Goal: Task Accomplishment & Management: Complete application form

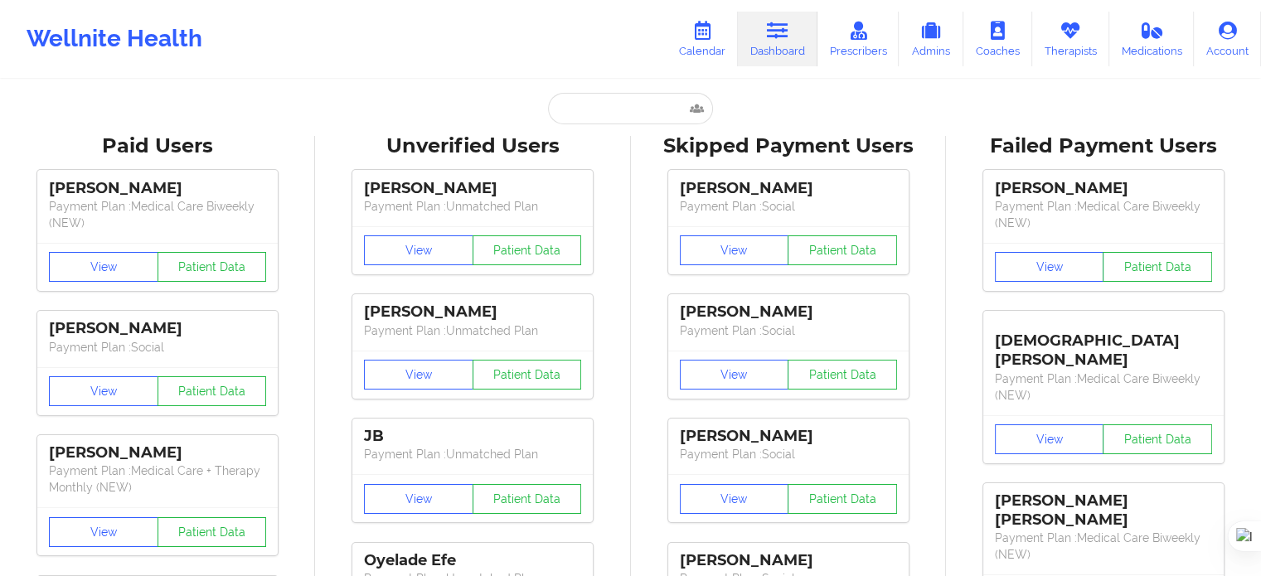
click at [606, 115] on input "text" at bounding box center [630, 109] width 164 height 32
paste input "Mob#edlq3tRE"
type input "Mob#edlq3tRE"
click at [630, 115] on input "text" at bounding box center [630, 109] width 164 height 32
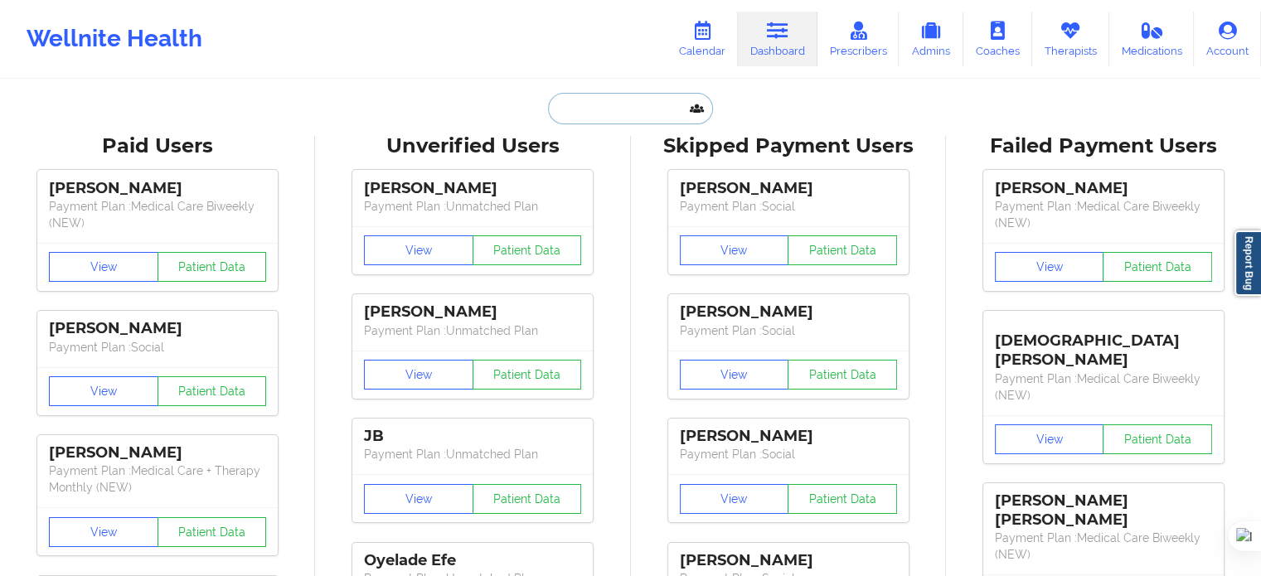
paste input "[PERSON_NAME]"
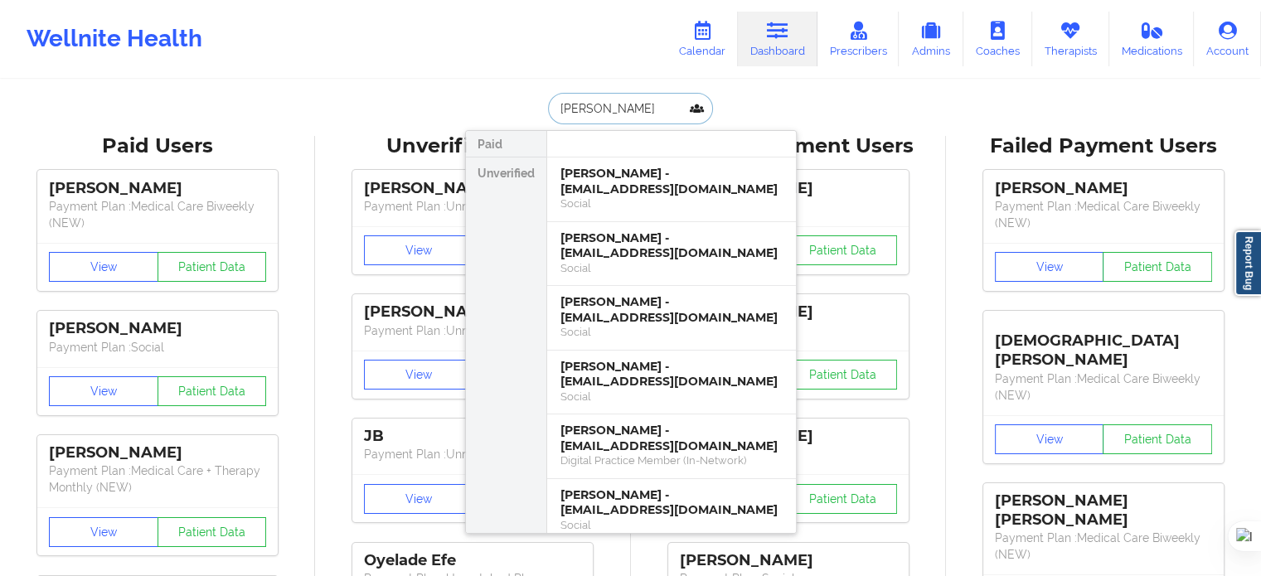
drag, startPoint x: 629, startPoint y: 108, endPoint x: 454, endPoint y: 108, distance: 175.0
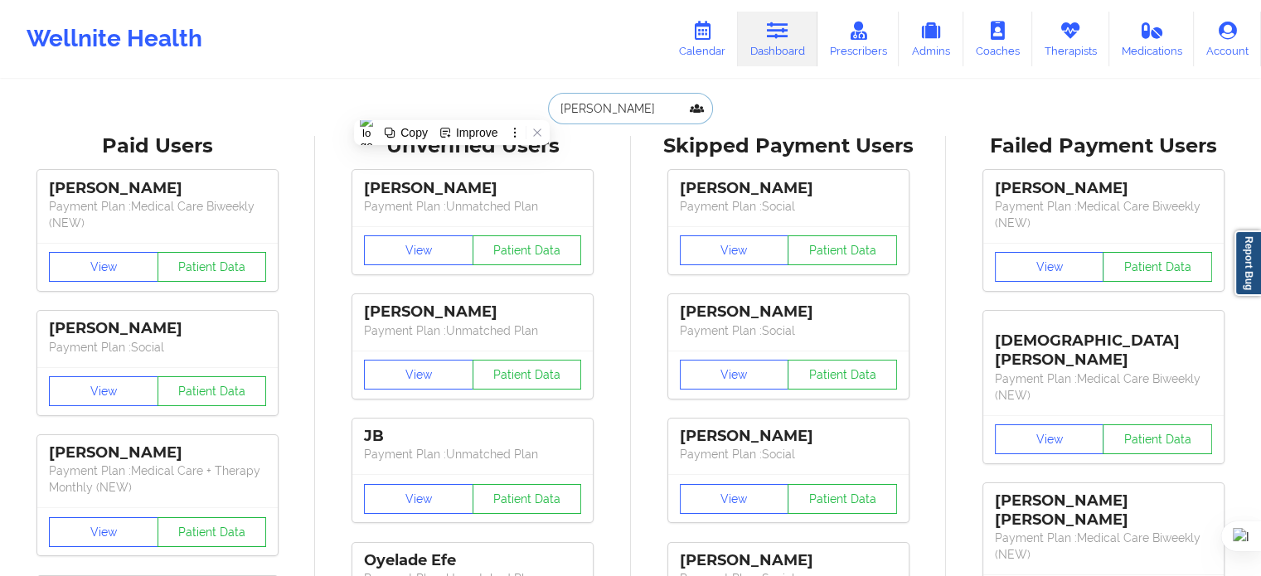
paste input "[EMAIL_ADDRESS][DOMAIN_NAME]"
type input "[EMAIL_ADDRESS][DOMAIN_NAME]"
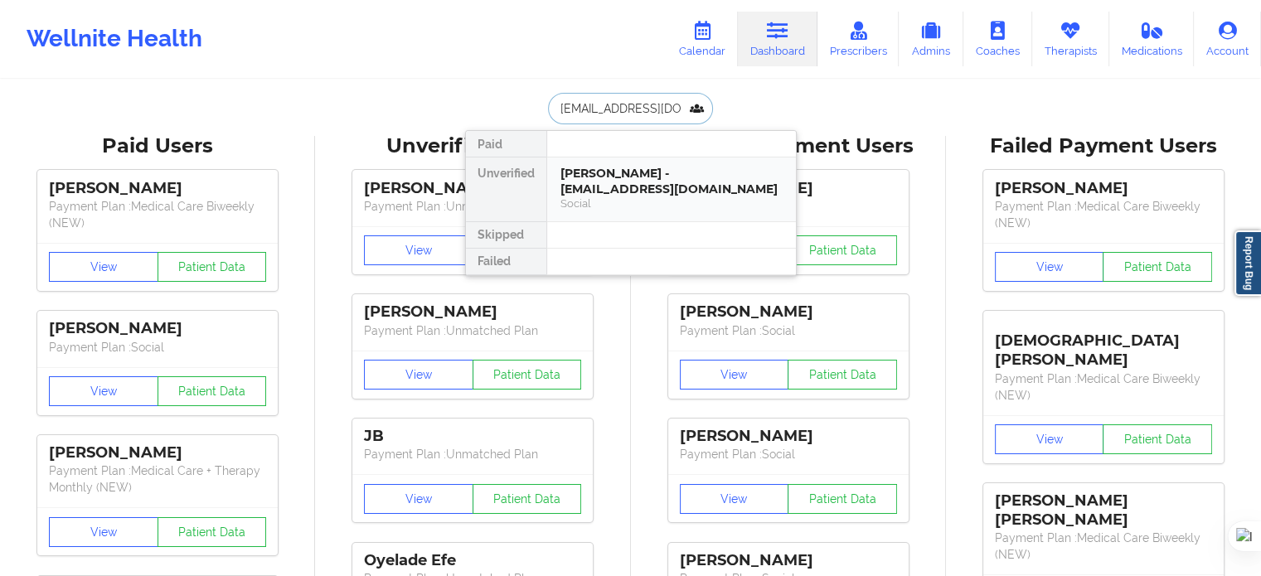
click at [632, 174] on div "[PERSON_NAME] - [EMAIL_ADDRESS][DOMAIN_NAME]" at bounding box center [672, 181] width 222 height 31
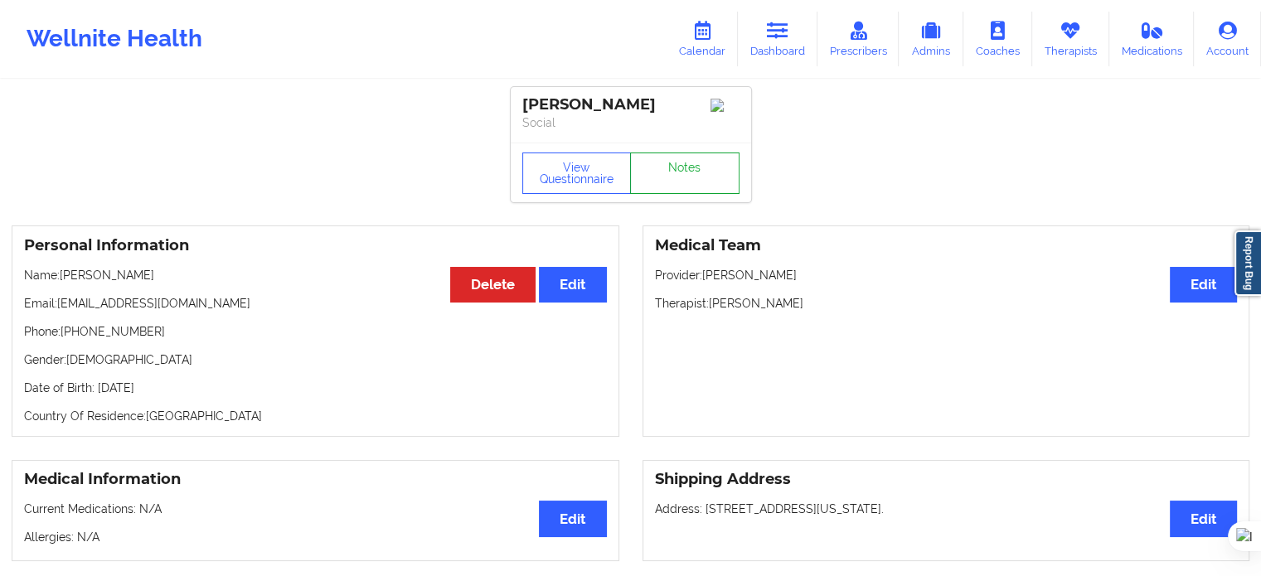
click at [674, 163] on link "Notes" at bounding box center [684, 173] width 109 height 41
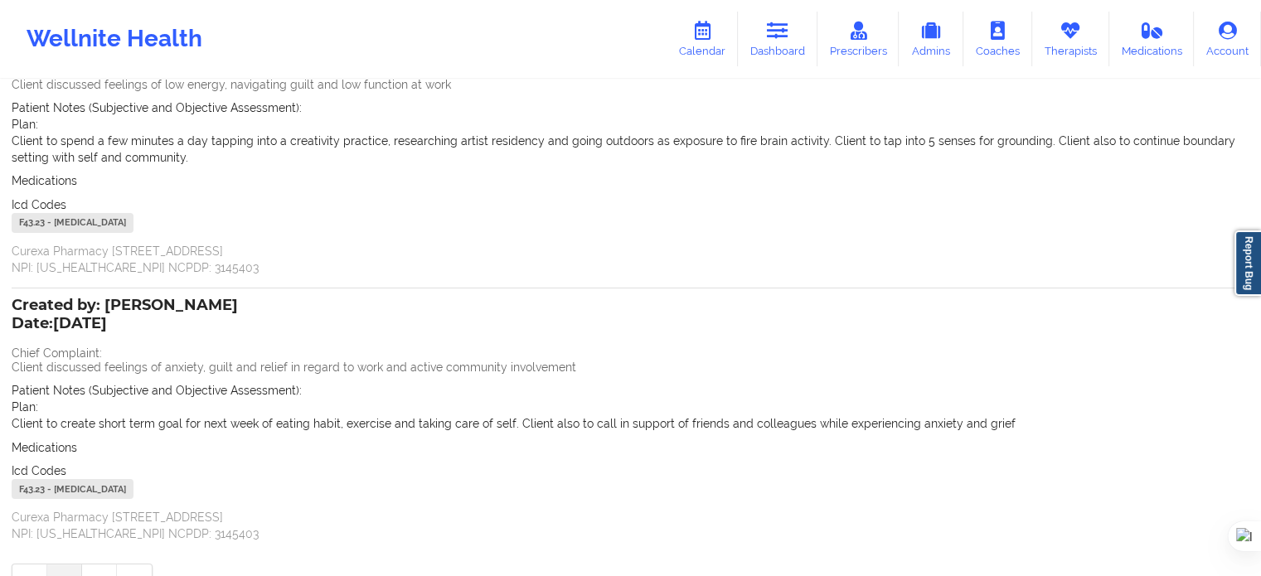
scroll to position [270, 0]
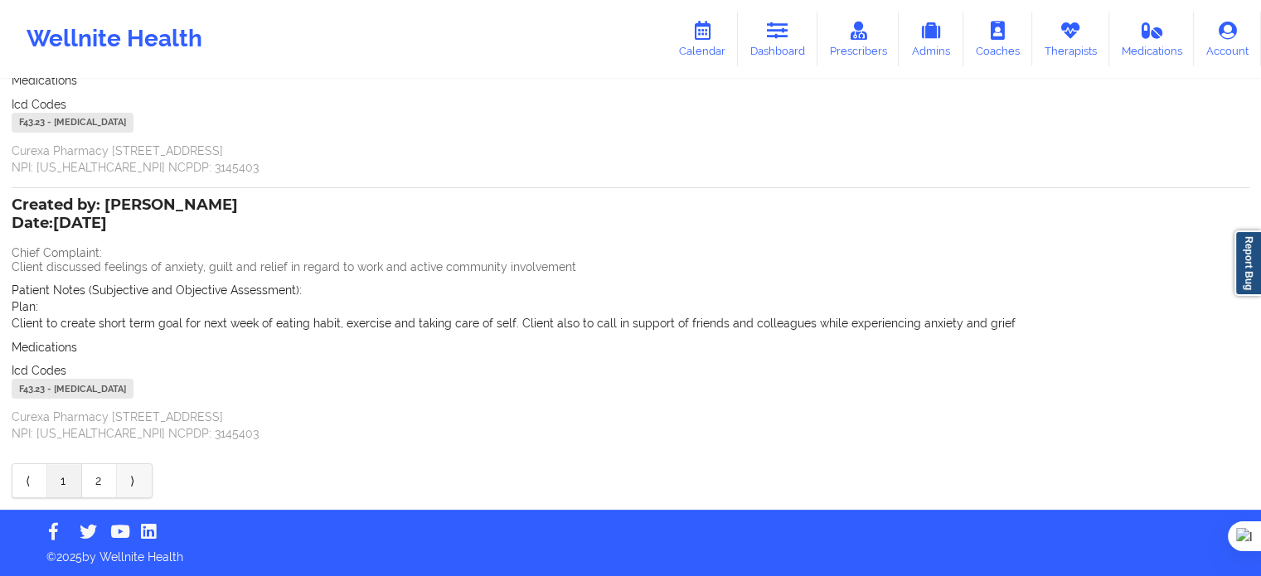
click at [131, 480] on link "⟩" at bounding box center [134, 480] width 35 height 33
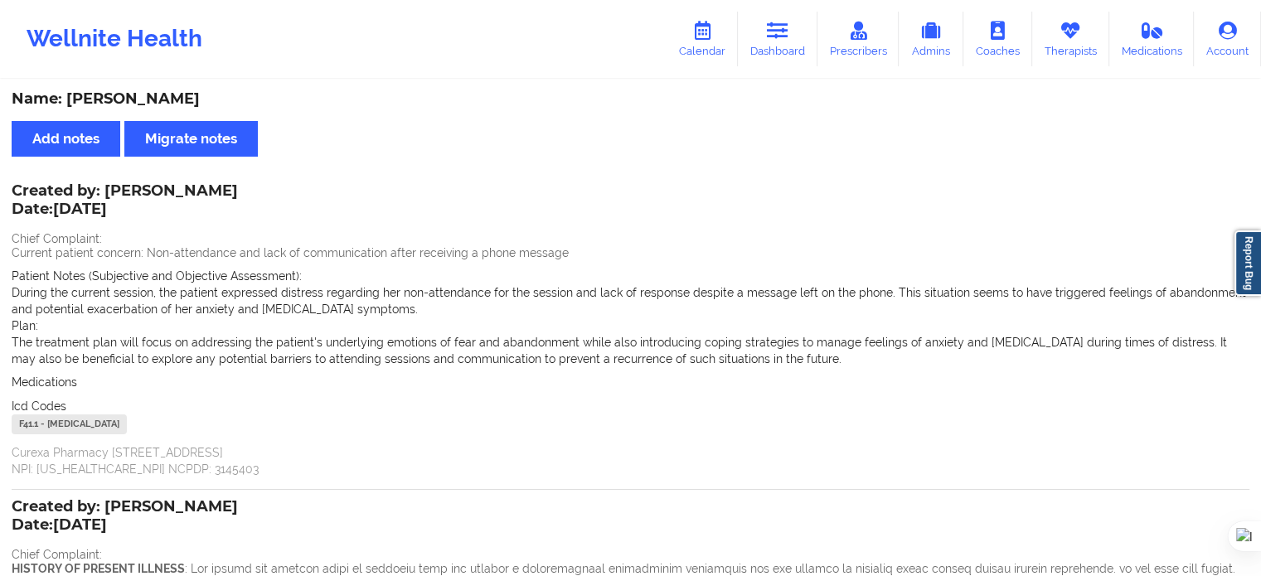
scroll to position [0, 0]
drag, startPoint x: 13, startPoint y: 188, endPoint x: 229, endPoint y: 430, distance: 323.6
click at [229, 430] on div "Created by: [PERSON_NAME] Date: [DATE] Chief Complaint: Current patient concern…" at bounding box center [631, 333] width 1238 height 292
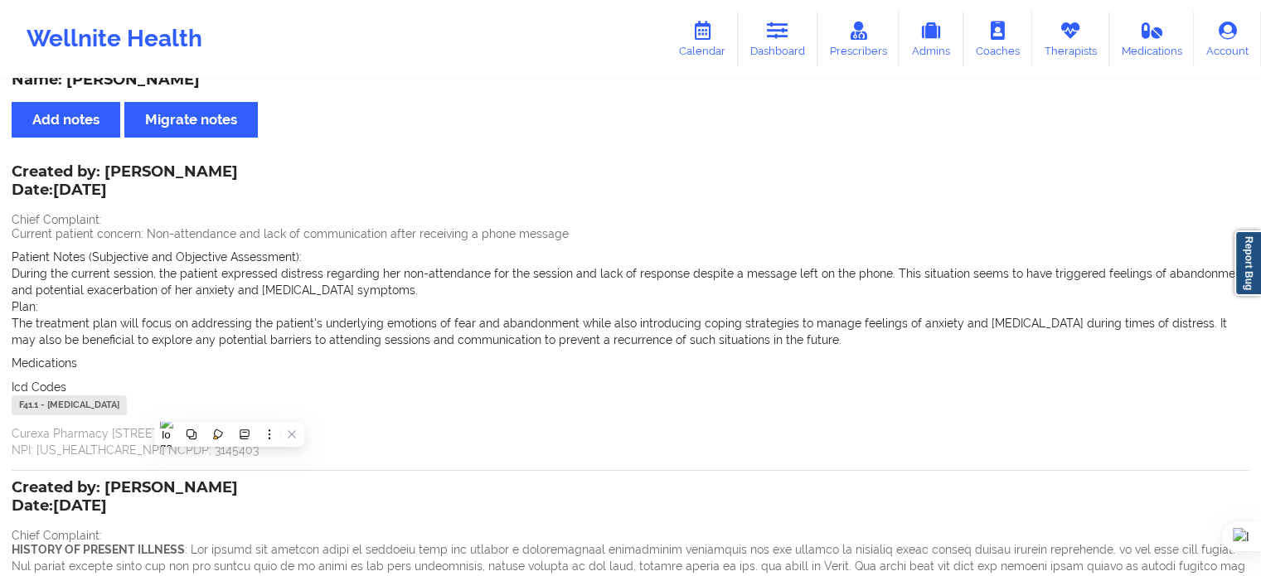
scroll to position [83, 0]
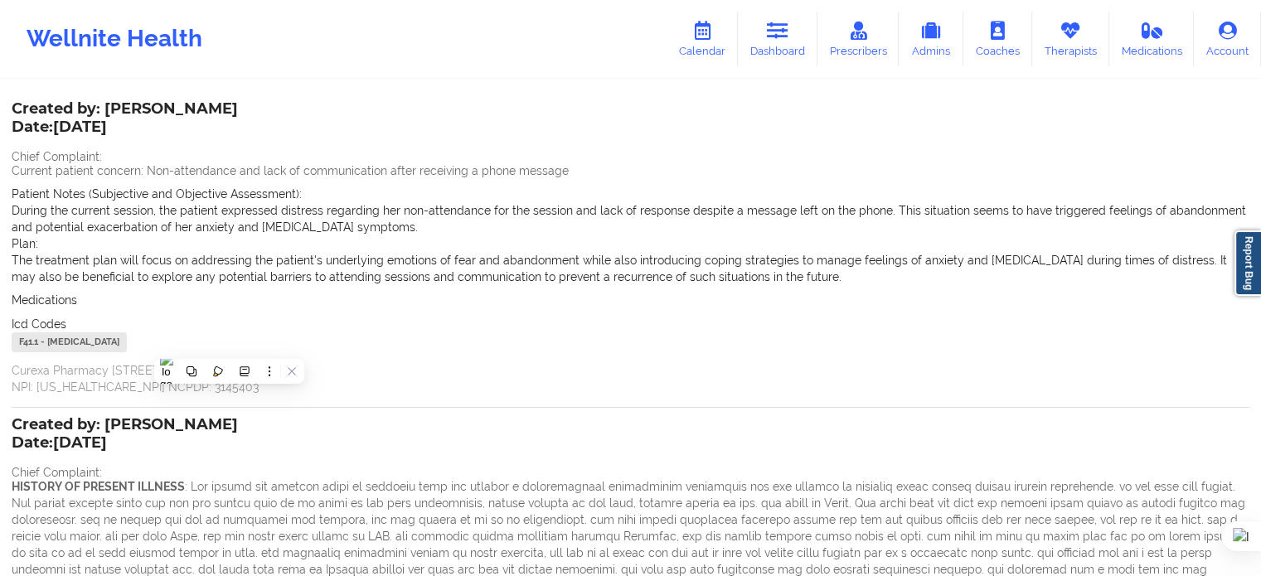
copy div "Created by: [PERSON_NAME] Date: [DATE] Chief Complaint: Current patient concern…"
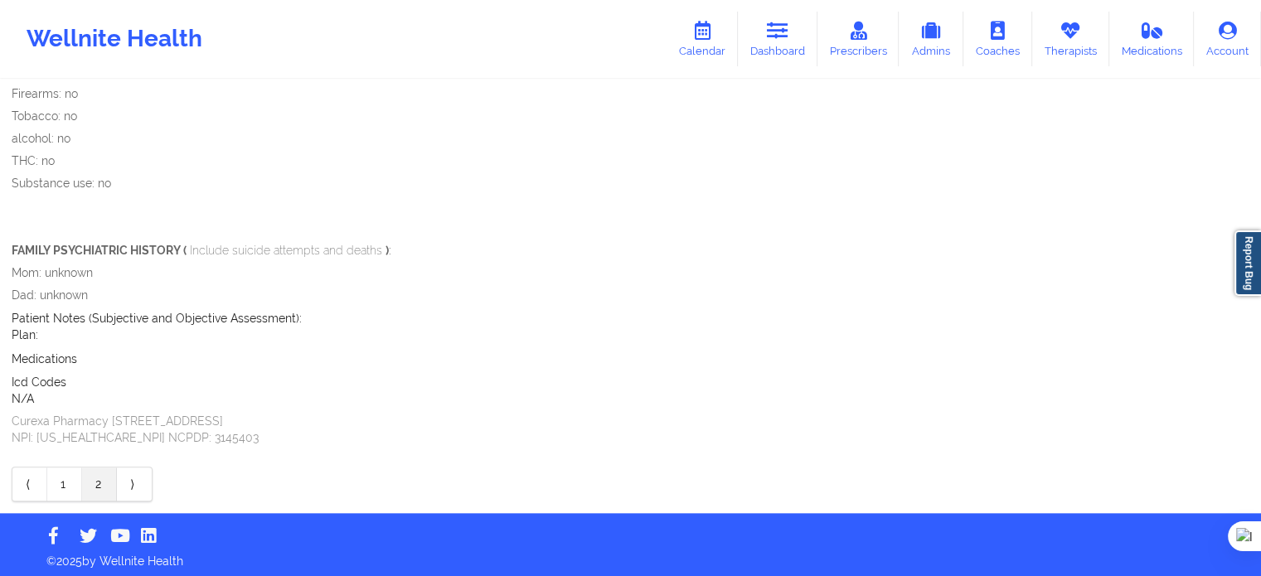
scroll to position [1788, 0]
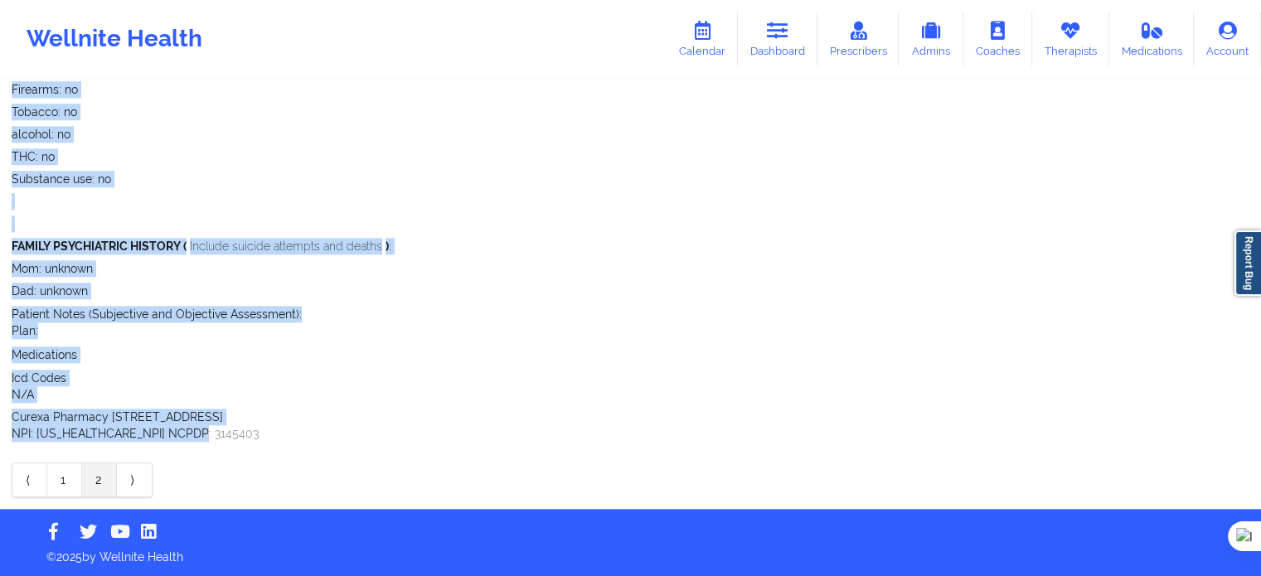
drag, startPoint x: 10, startPoint y: 177, endPoint x: 282, endPoint y: 431, distance: 372.0
copy div "Created by: [PERSON_NAME] Date: [DATE] Chief Complaint: HISTORY OF PRESENT ILLN…"
click at [70, 484] on link "1" at bounding box center [64, 480] width 35 height 33
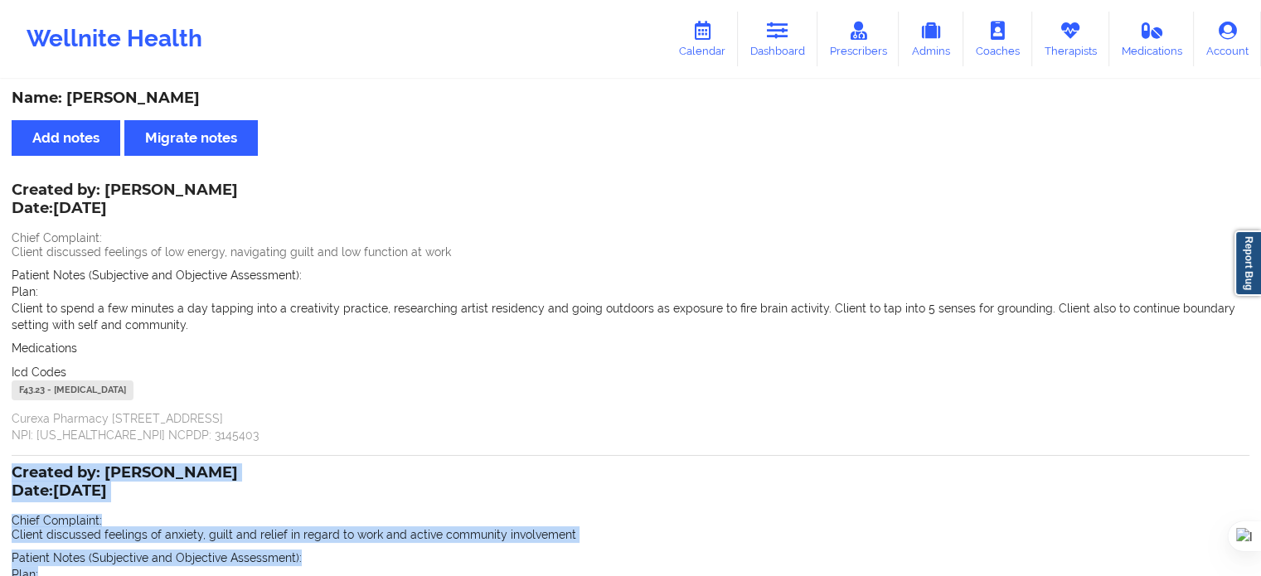
scroll to position [0, 0]
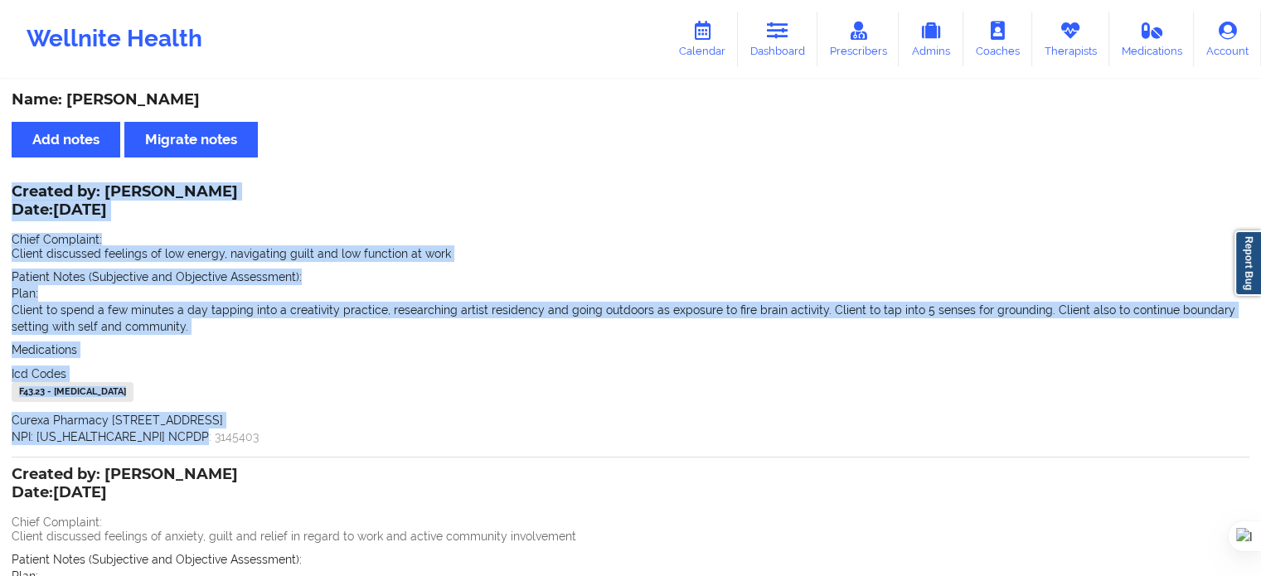
drag, startPoint x: 13, startPoint y: 188, endPoint x: 281, endPoint y: 442, distance: 369.0
click at [281, 442] on div "Created by: [PERSON_NAME] Date: [DATE] Chief Complaint: Client discussed feelin…" at bounding box center [631, 316] width 1238 height 259
copy div "Created by: [PERSON_NAME] Date: [DATE] Chief Complaint: Client discussed feelin…"
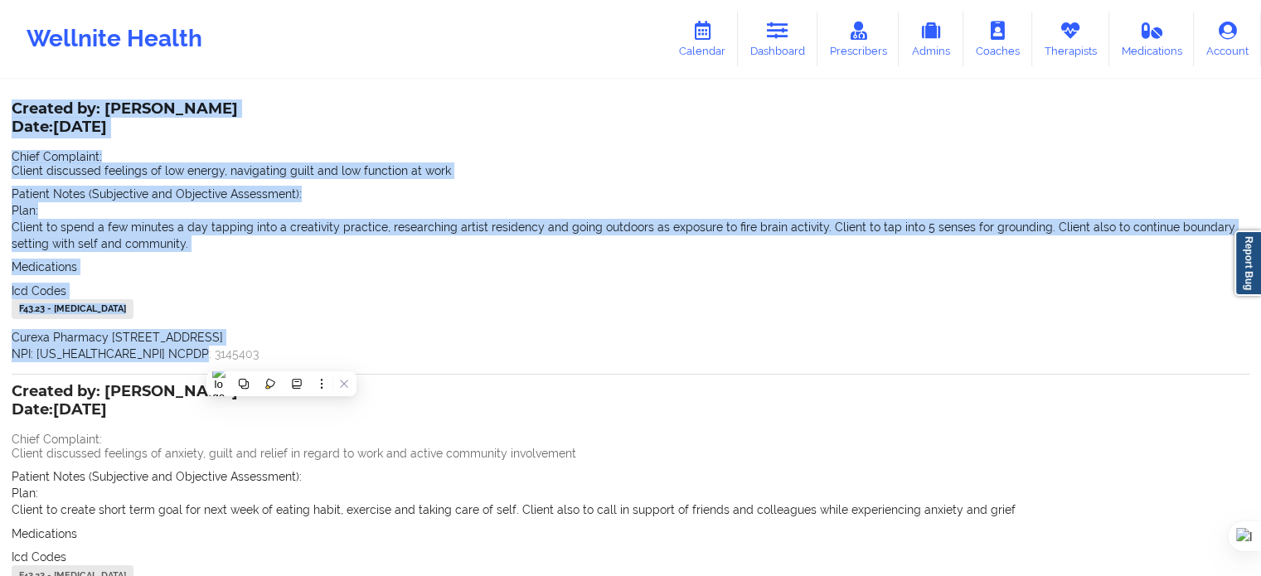
scroll to position [249, 0]
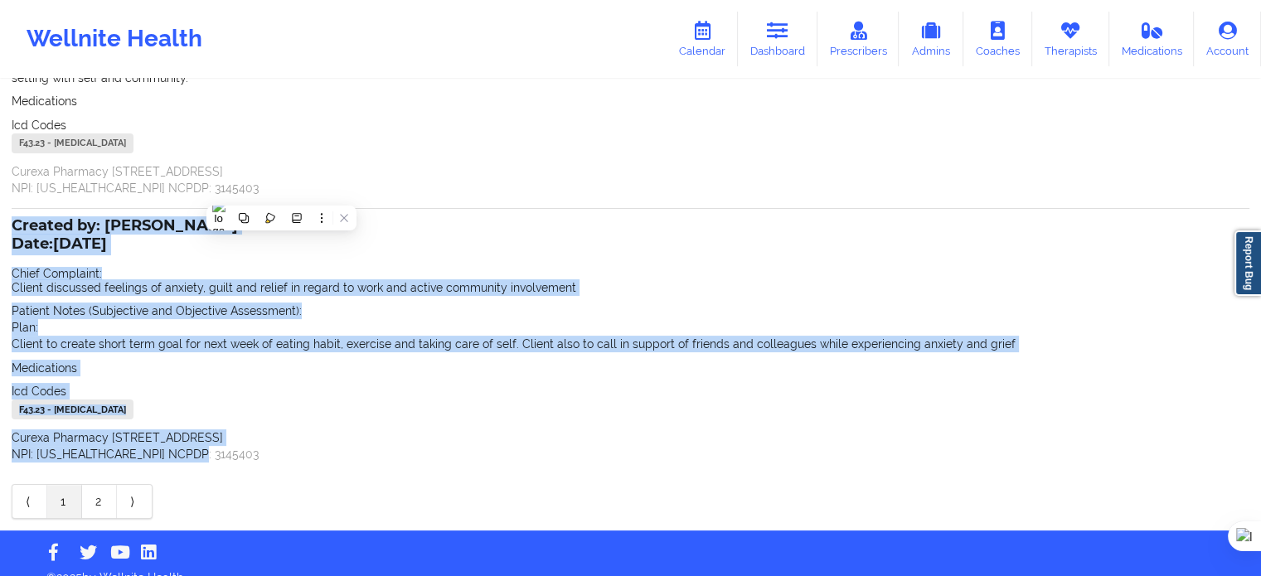
drag, startPoint x: 17, startPoint y: 231, endPoint x: 220, endPoint y: 459, distance: 305.4
click at [220, 459] on div "Created by: [PERSON_NAME] Date: [DATE] Chief Complaint: Client discussed feelin…" at bounding box center [631, 342] width 1238 height 242
copy div "Created by: [PERSON_NAME] Date: [DATE] Chief Complaint: Client discussed feelin…"
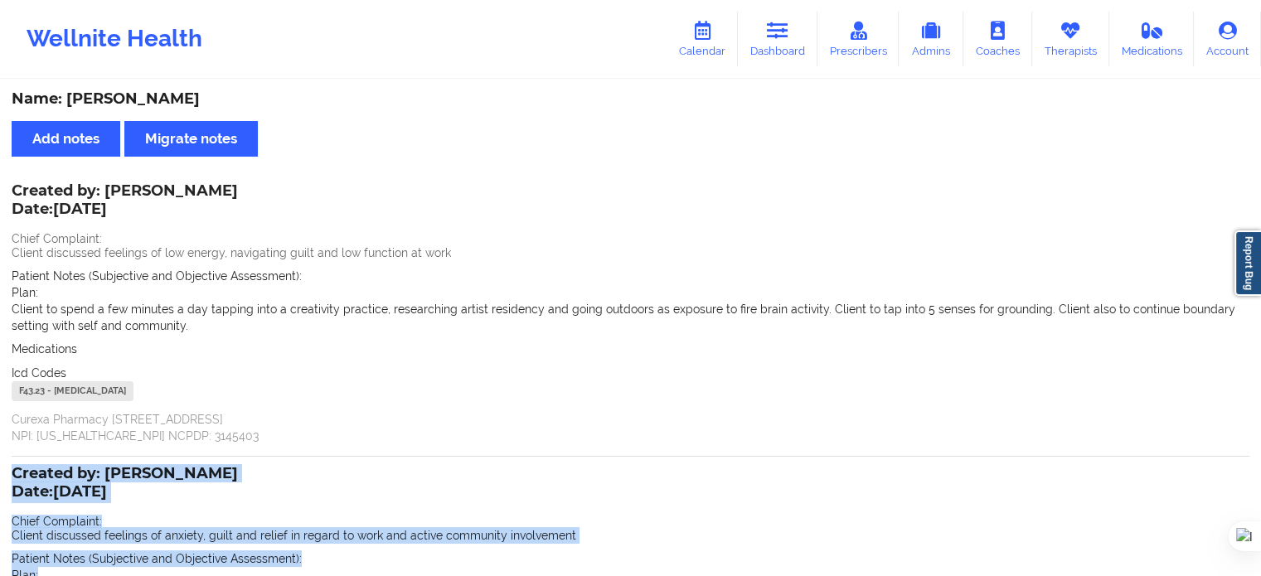
scroll to position [0, 0]
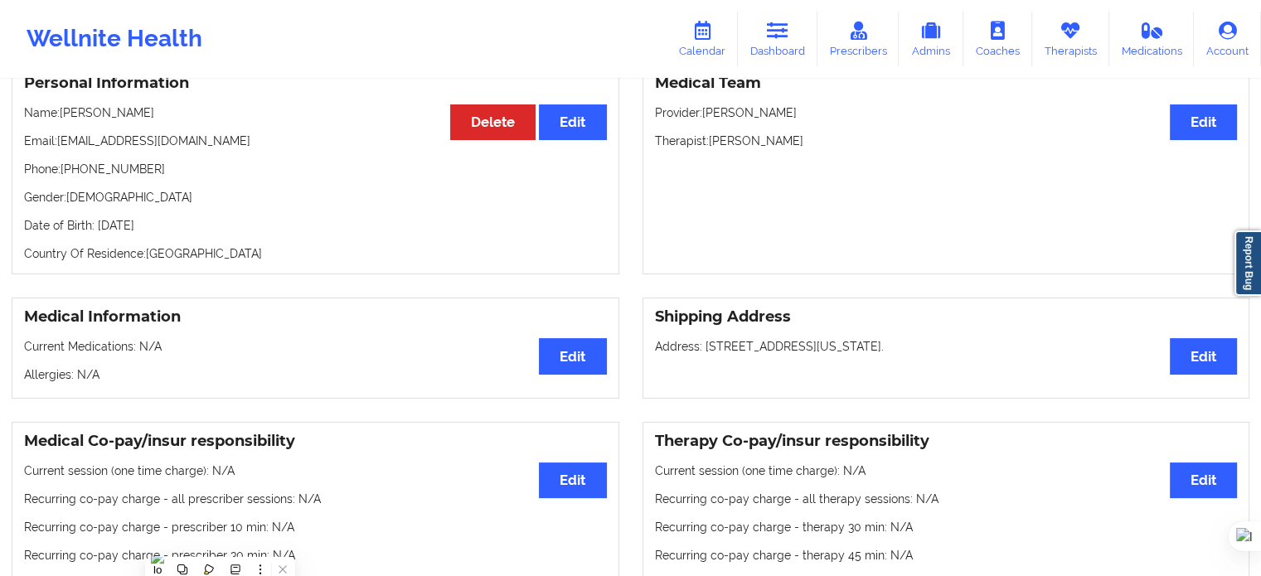
scroll to position [166, 0]
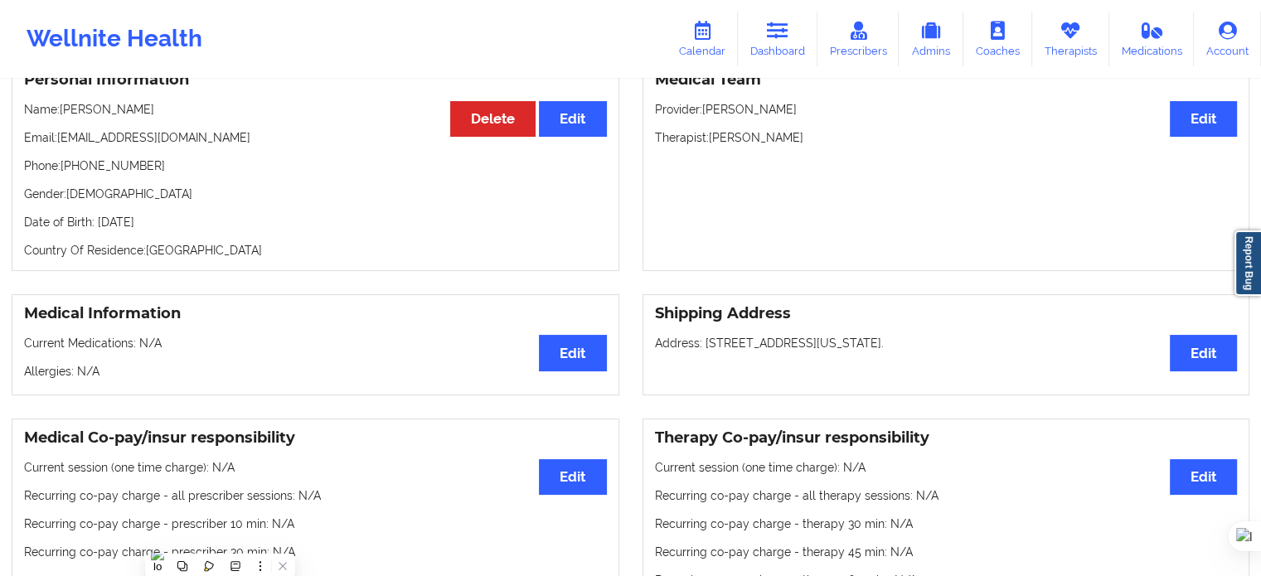
drag, startPoint x: 56, startPoint y: 115, endPoint x: 163, endPoint y: 117, distance: 106.2
click at [163, 117] on p "Name: [PERSON_NAME]" at bounding box center [315, 109] width 583 height 17
click at [329, 206] on div "Personal Information Edit Delete Name: [PERSON_NAME] Email: [EMAIL_ADDRESS][DOM…" at bounding box center [316, 165] width 608 height 211
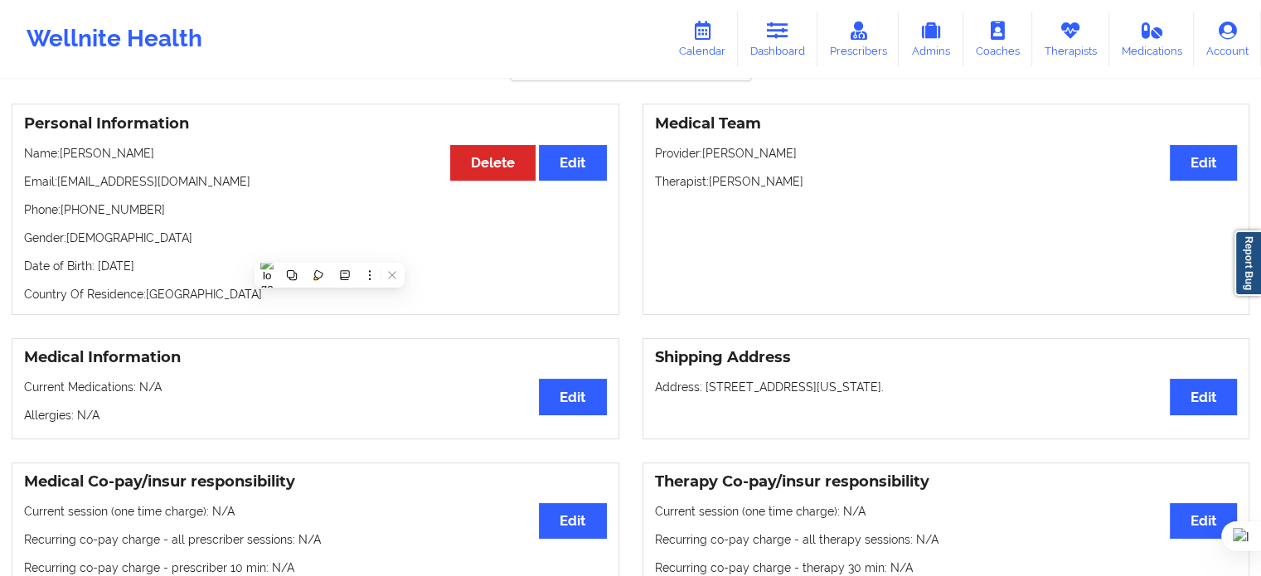
scroll to position [83, 0]
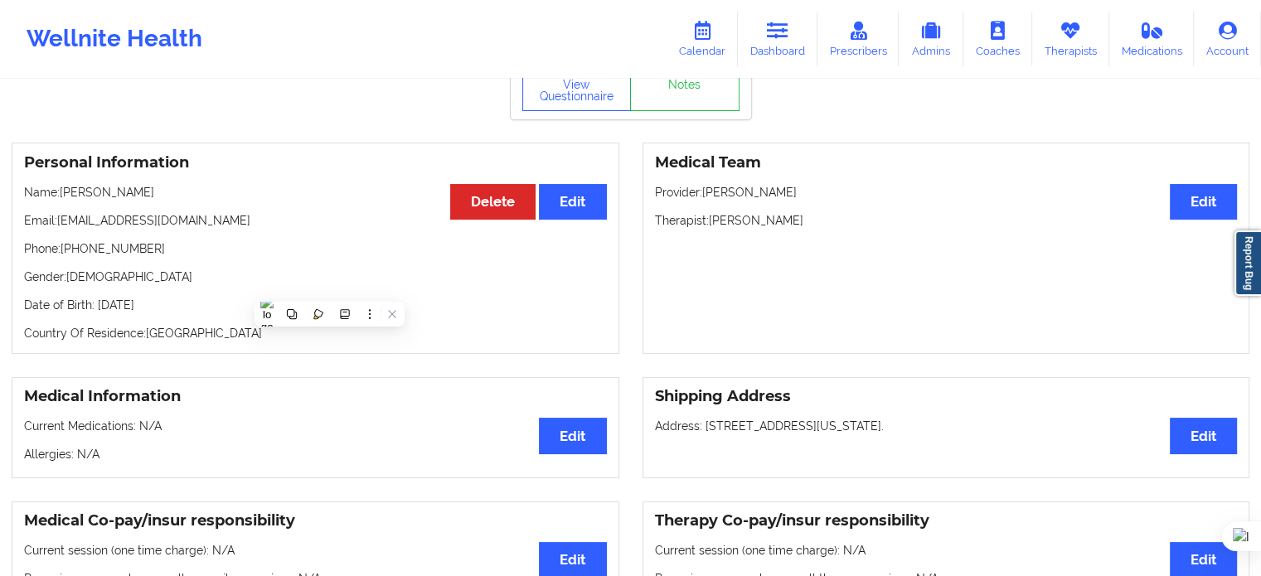
click at [300, 243] on div "Personal Information Edit Delete Name: [PERSON_NAME] Email: [EMAIL_ADDRESS][DOM…" at bounding box center [316, 248] width 608 height 211
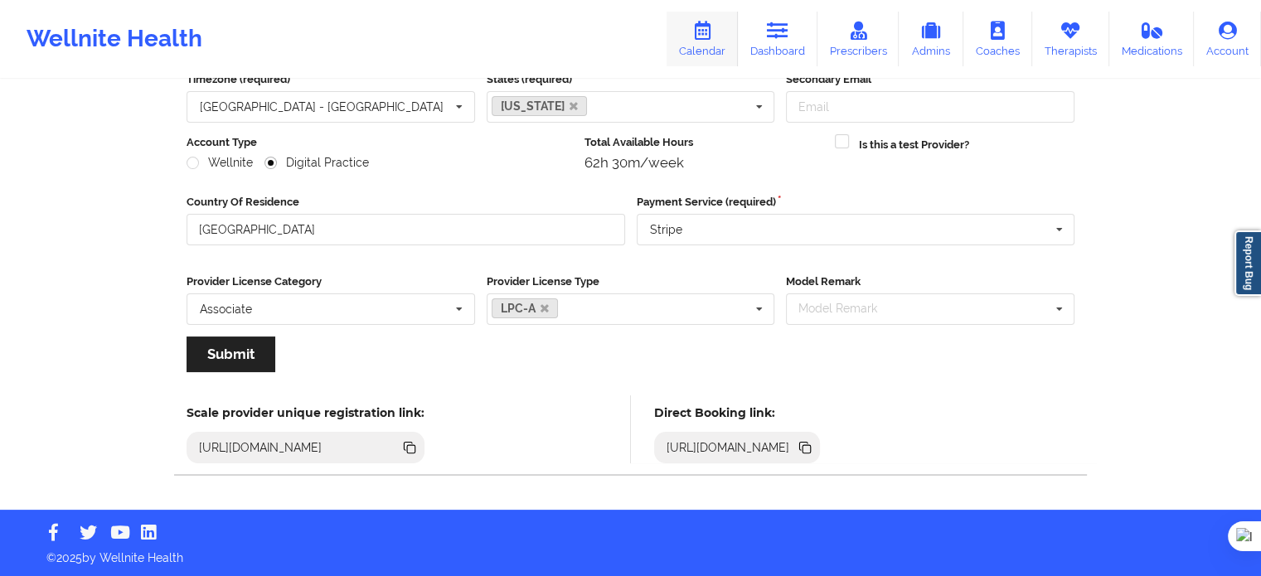
click at [710, 43] on link "Calendar" at bounding box center [702, 39] width 71 height 55
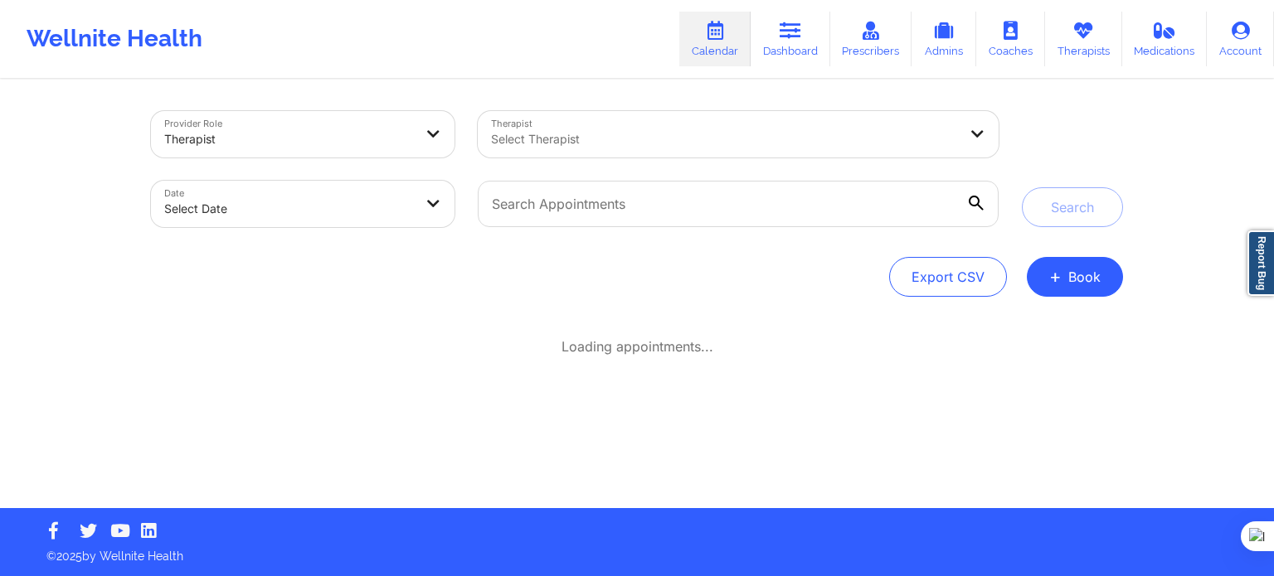
click at [370, 212] on body "Wellnite Health Calendar Dashboard Prescribers Admins Coaches Therapists Medica…" at bounding box center [637, 288] width 1274 height 576
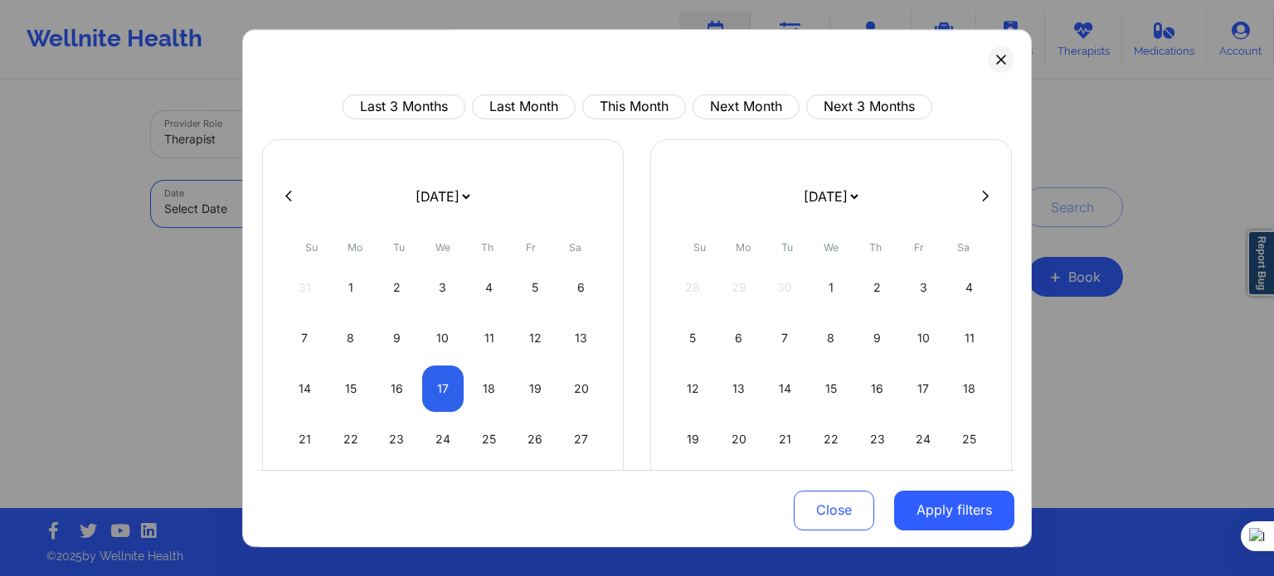
select select "2025-8"
select select "2025-9"
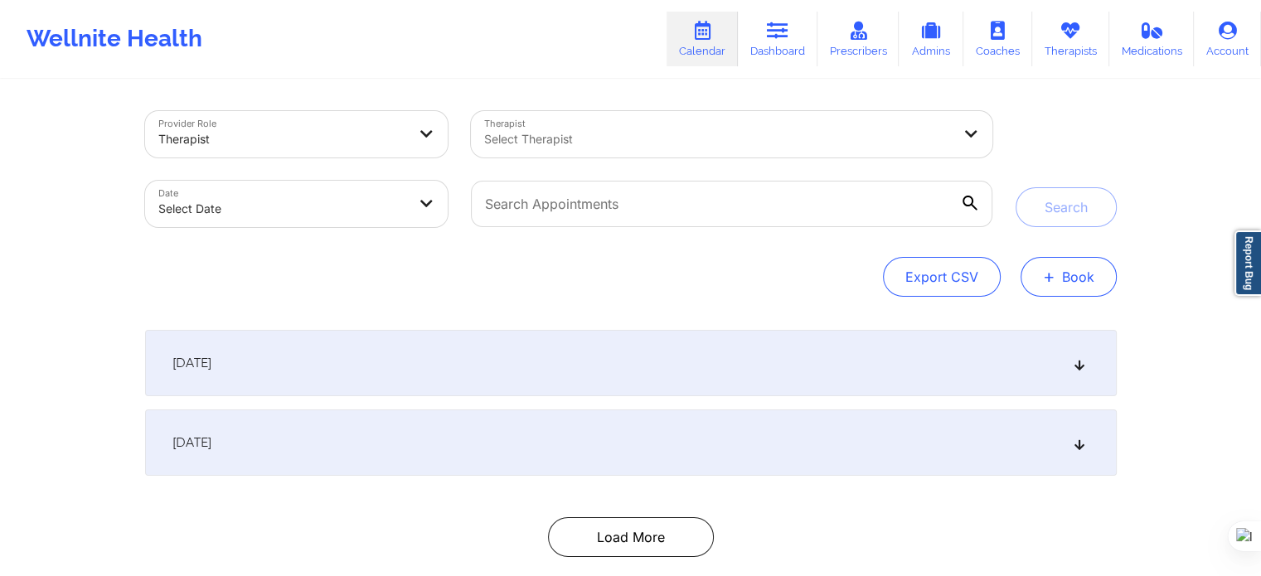
click at [1094, 288] on button "+ Book" at bounding box center [1069, 277] width 96 height 40
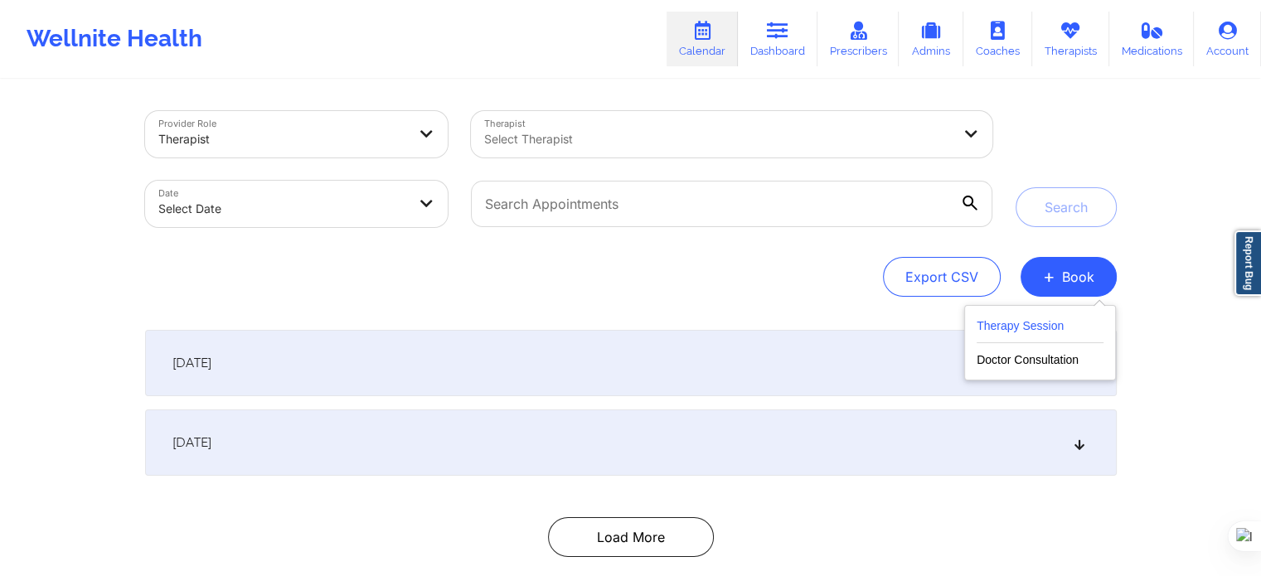
click at [1059, 327] on button "Therapy Session" at bounding box center [1040, 329] width 127 height 27
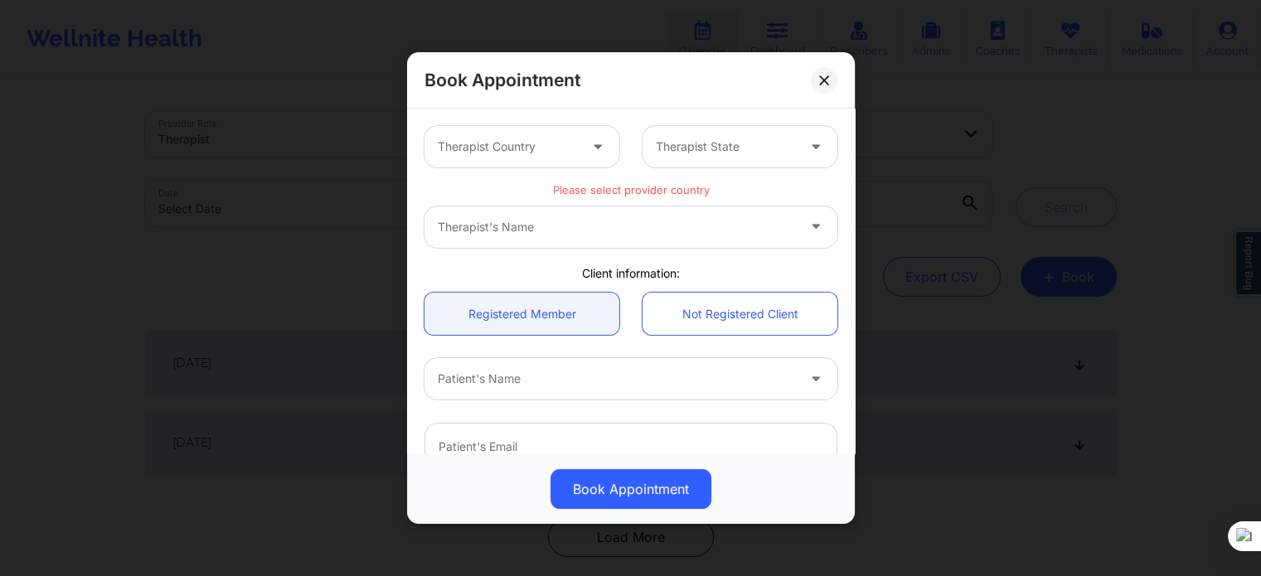
click at [542, 381] on div at bounding box center [617, 379] width 358 height 20
paste input "Vivian Valls"
type input "Vivian Valls"
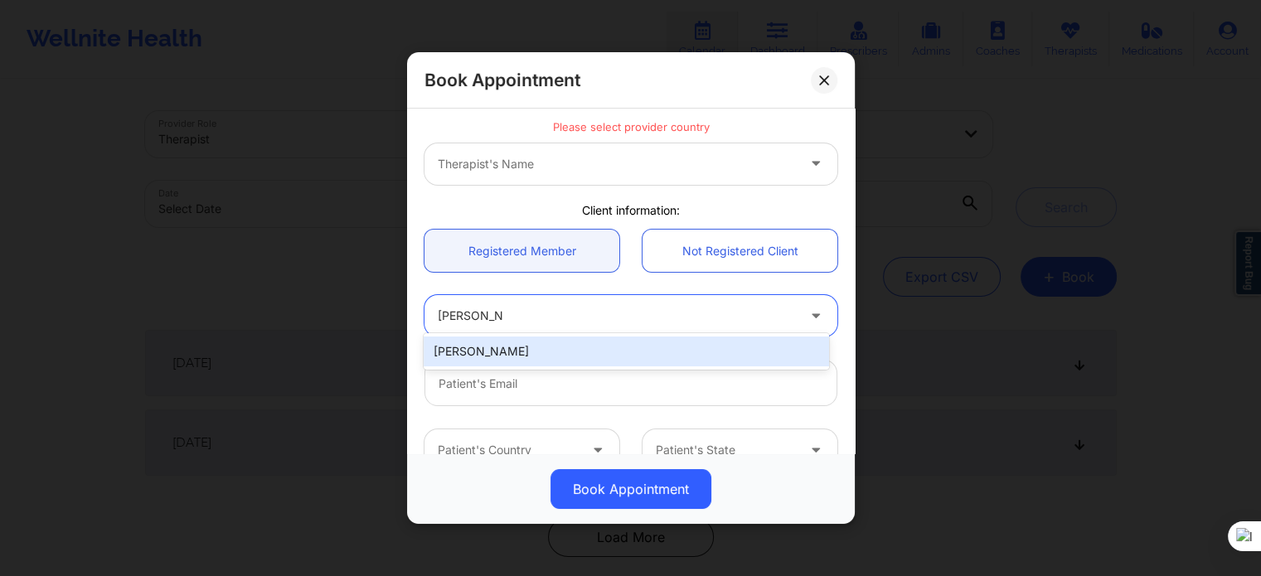
scroll to position [83, 0]
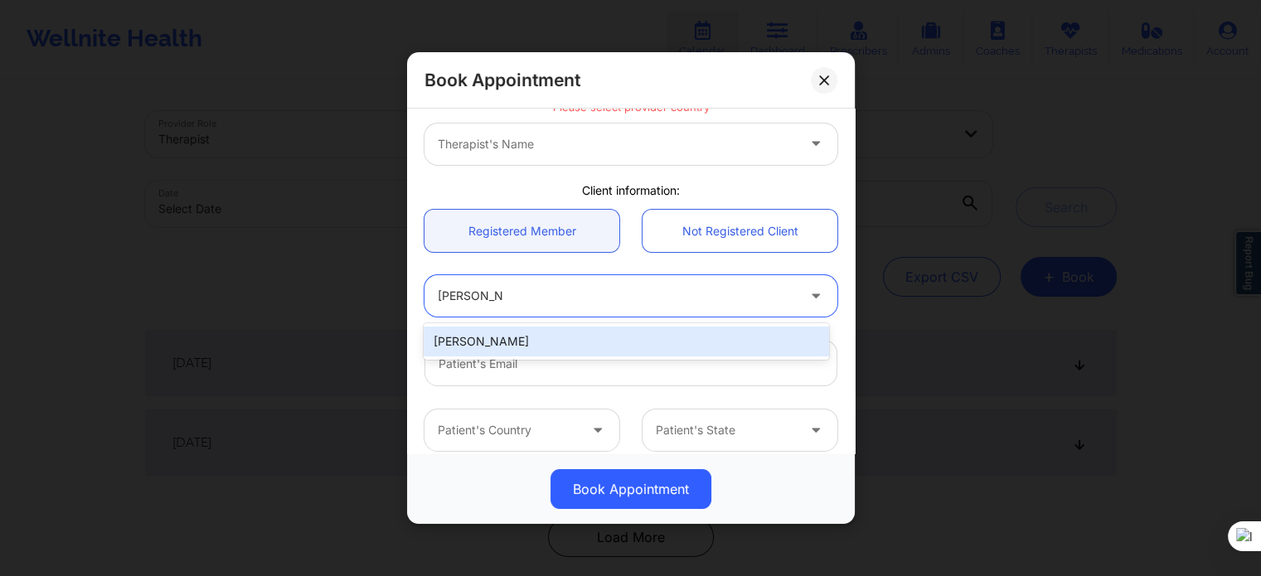
click at [530, 344] on div "Vivian Valls" at bounding box center [626, 342] width 405 height 30
type input "vivianvalls1@gmail.com"
type input "+1786-899-6996"
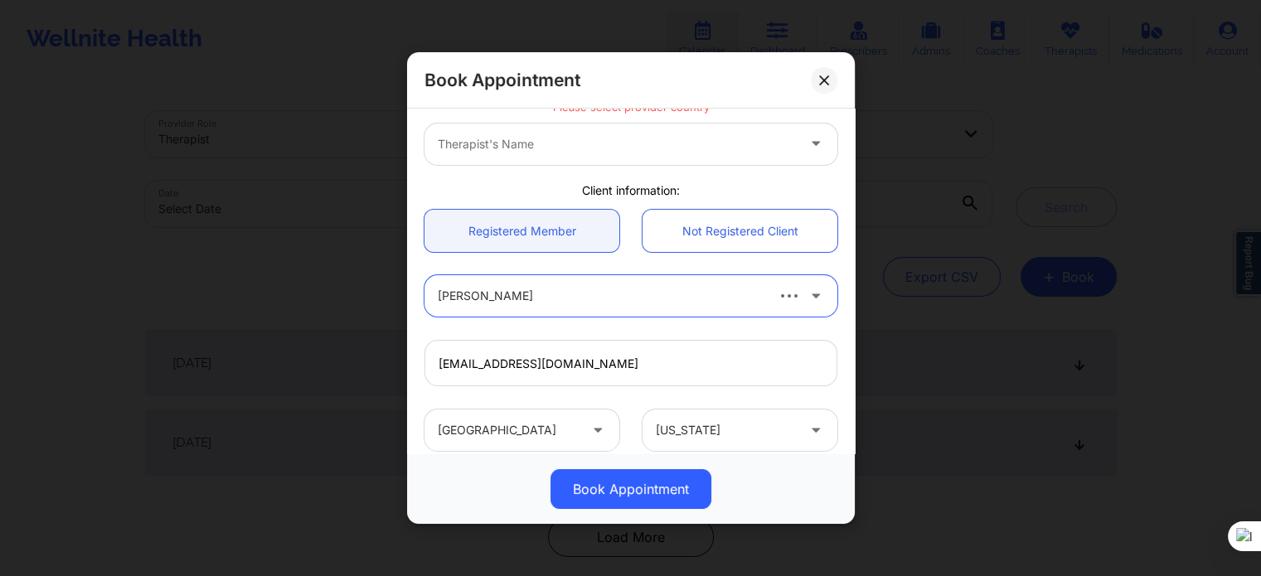
scroll to position [0, 0]
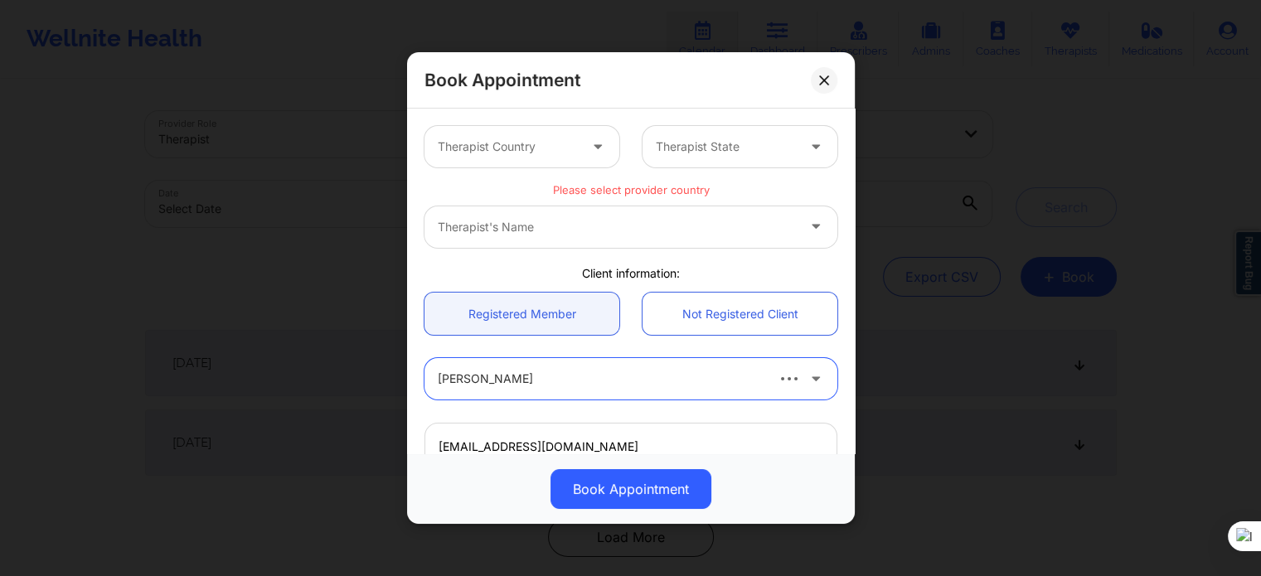
click at [565, 152] on div at bounding box center [508, 147] width 140 height 20
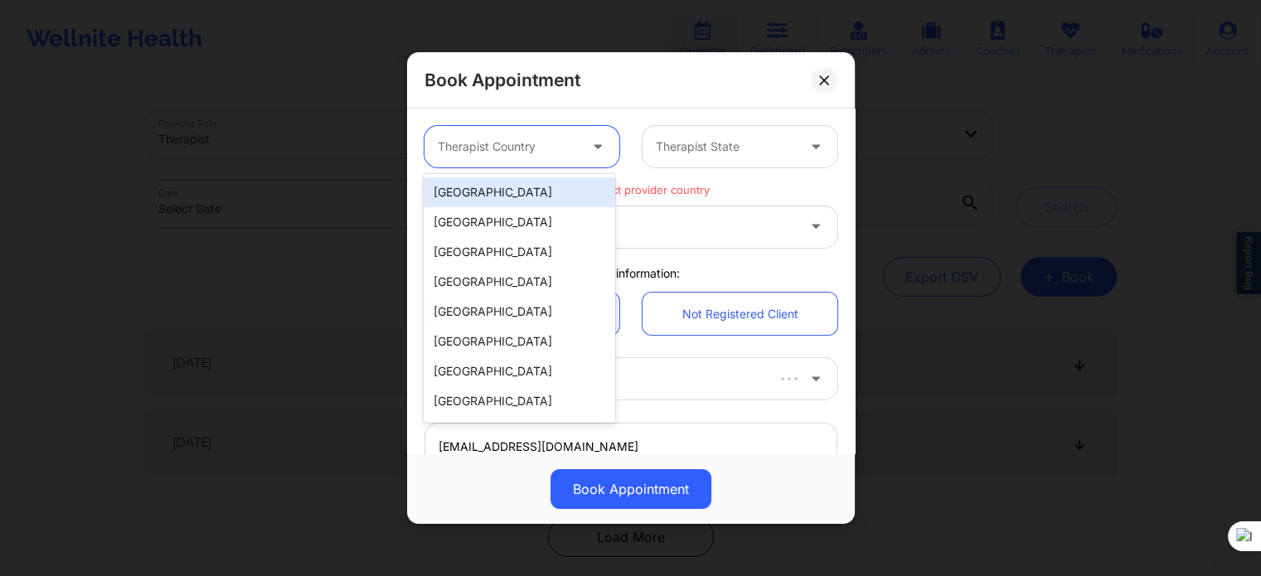
click at [527, 198] on div "[GEOGRAPHIC_DATA]" at bounding box center [519, 192] width 191 height 30
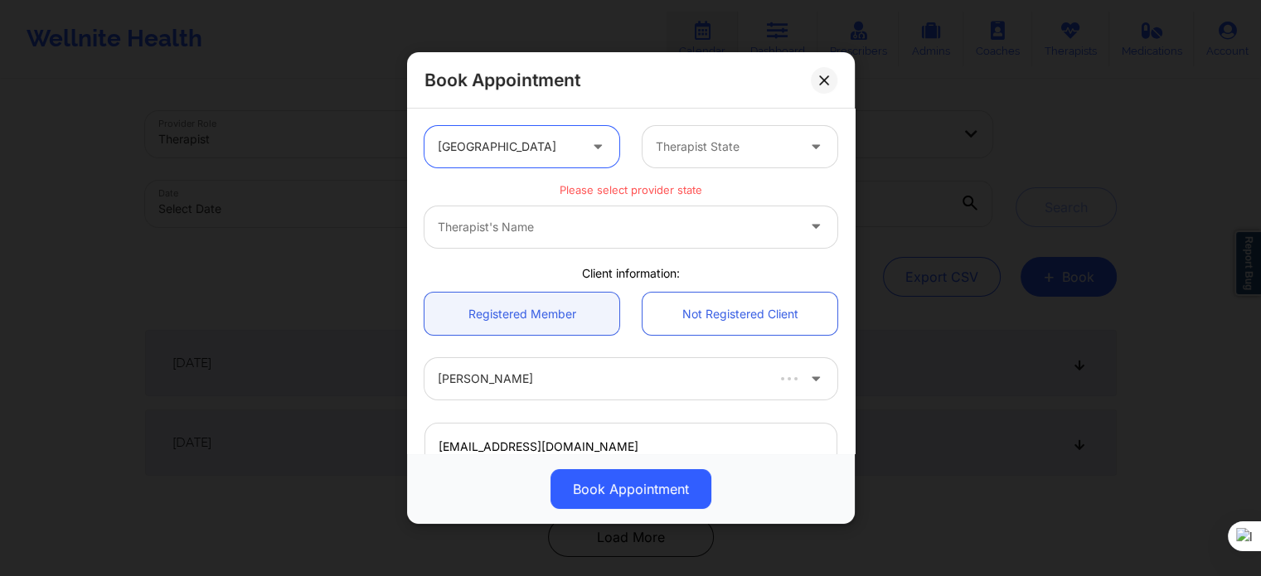
click at [659, 155] on div at bounding box center [726, 147] width 140 height 20
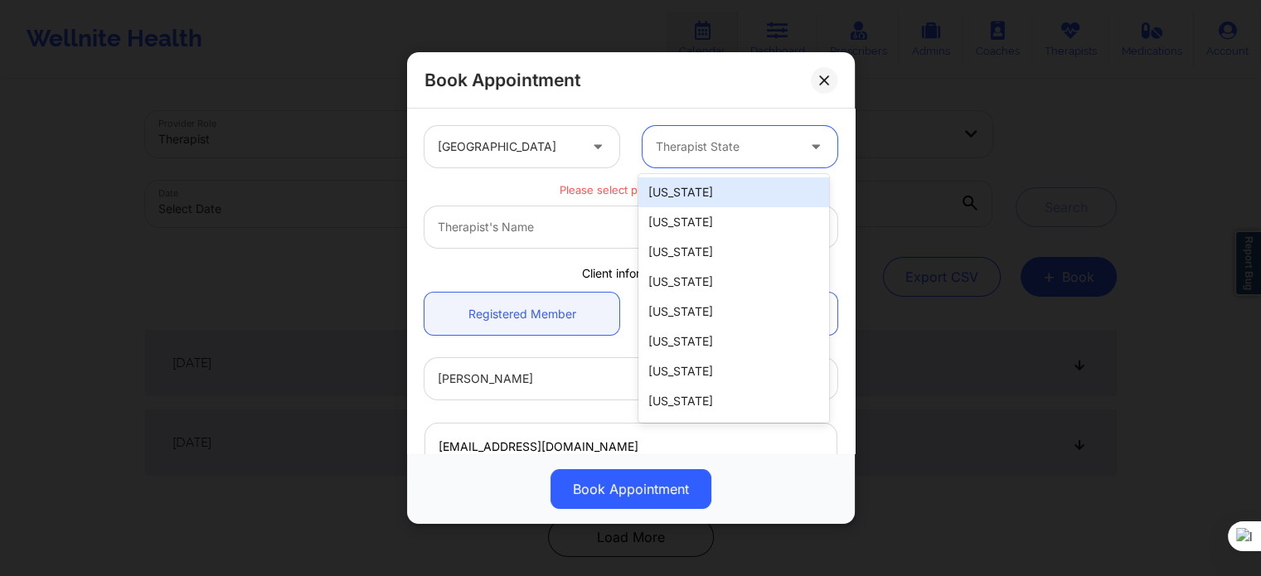
type input "f"
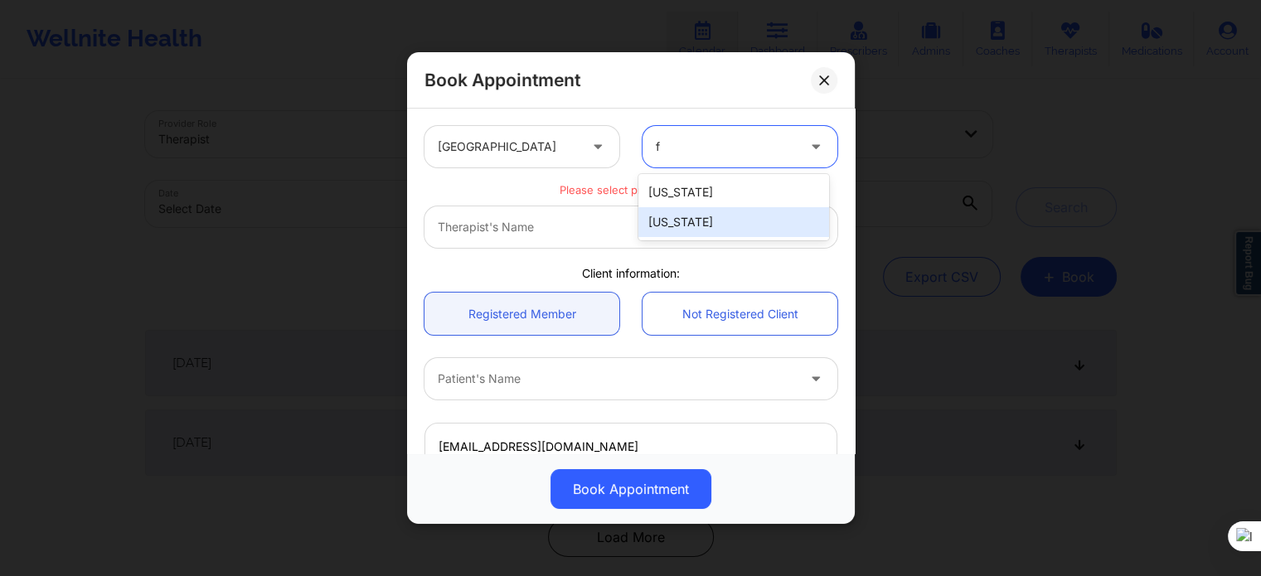
click at [667, 238] on div "California Florida" at bounding box center [734, 207] width 191 height 66
click at [658, 226] on div "[US_STATE]" at bounding box center [734, 222] width 191 height 30
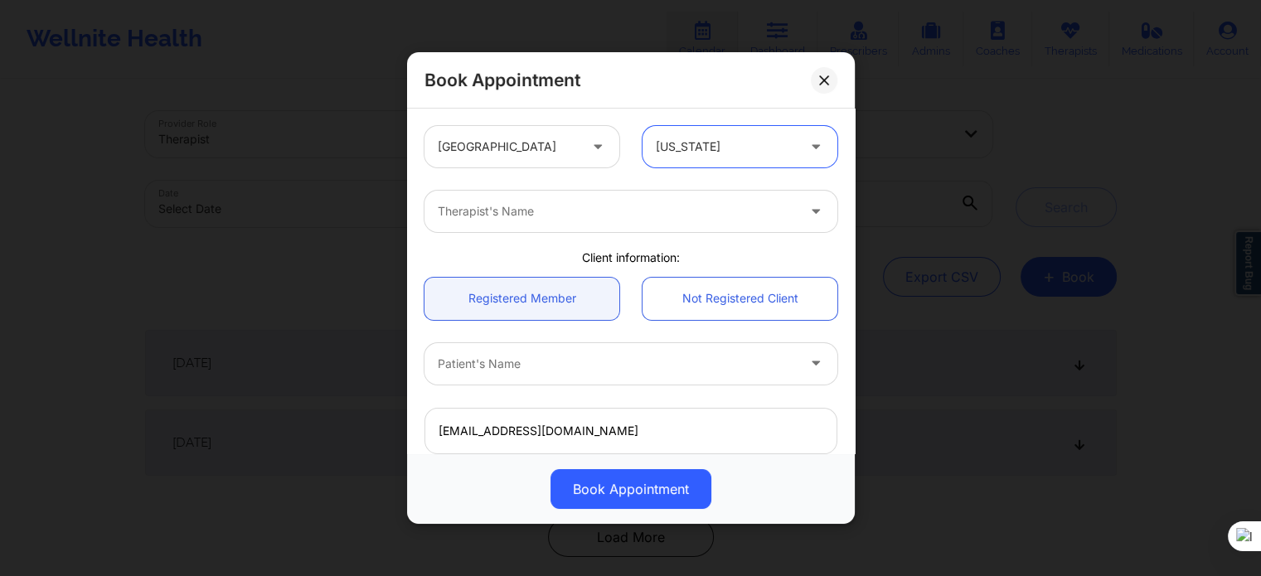
click at [610, 216] on div at bounding box center [617, 212] width 358 height 20
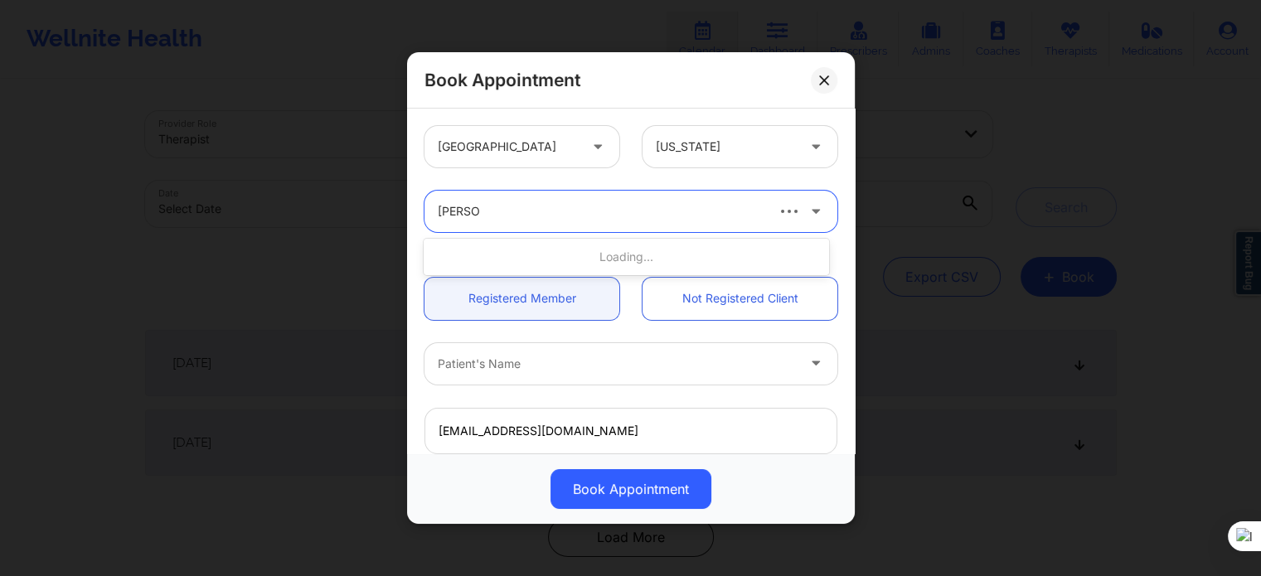
type input "rosalva"
type input "rosalva ag"
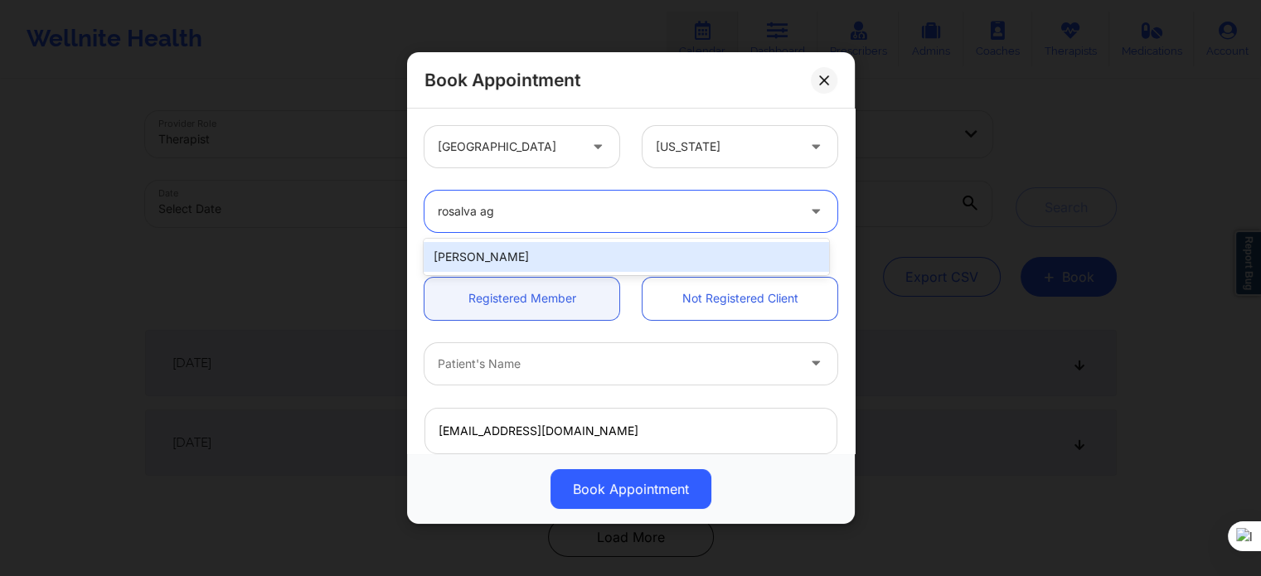
click at [597, 249] on div "Rosalva Aguilar" at bounding box center [626, 257] width 405 height 30
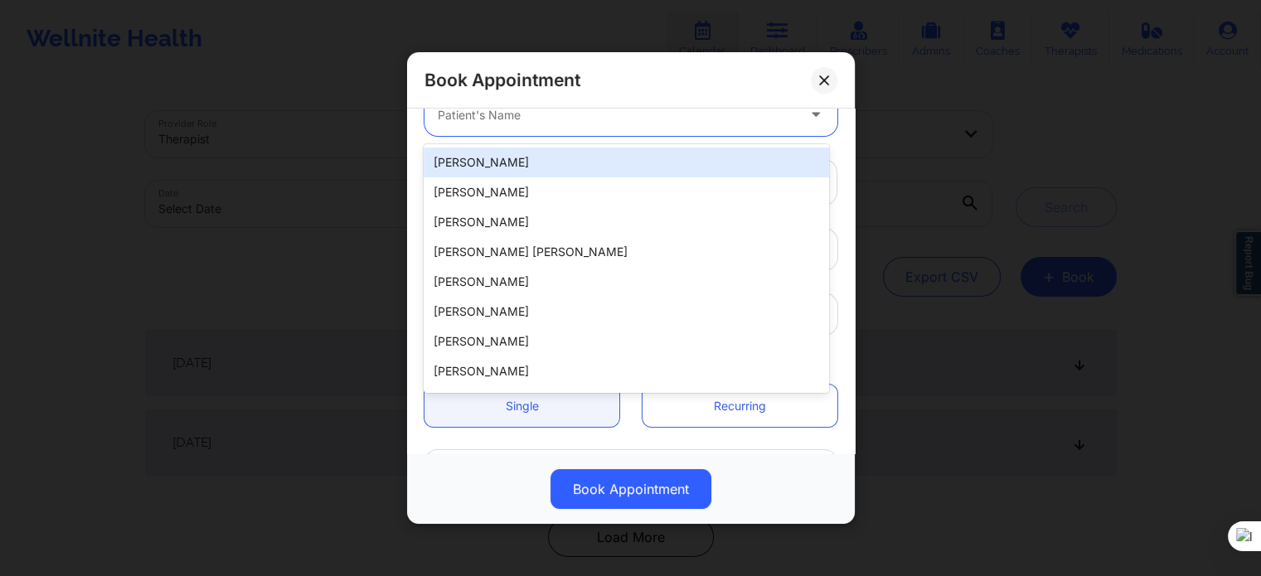
click at [619, 133] on div "Patient's Name" at bounding box center [611, 115] width 373 height 41
paste input "Vivian Valls"
type input "Vivian Valls"
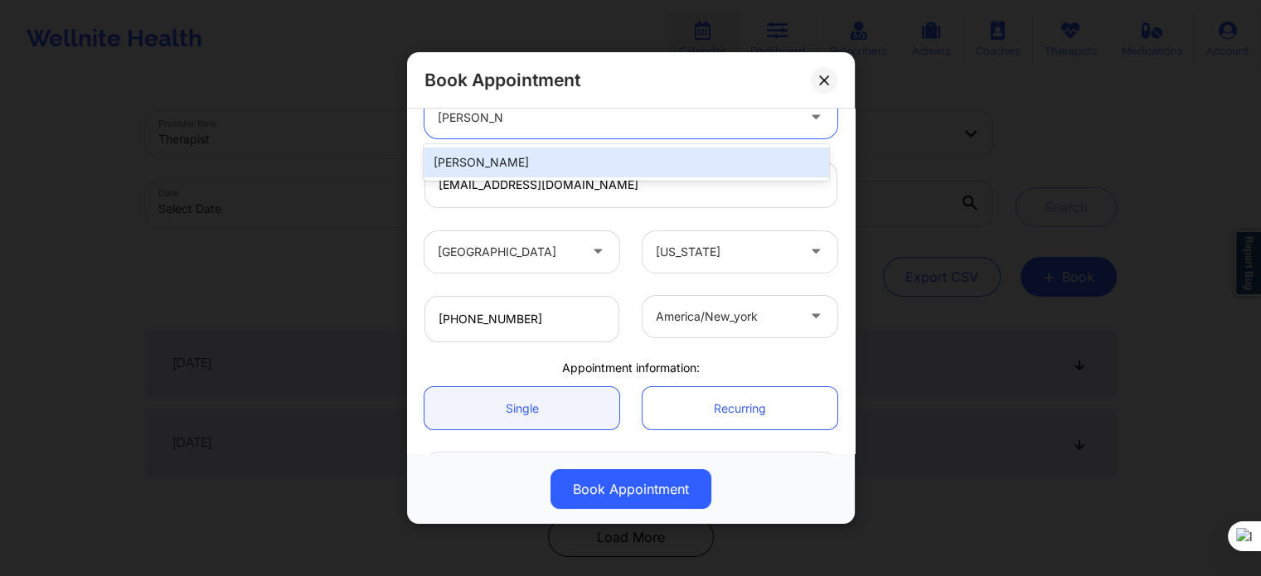
click at [550, 163] on div "Vivian Valls" at bounding box center [626, 163] width 405 height 30
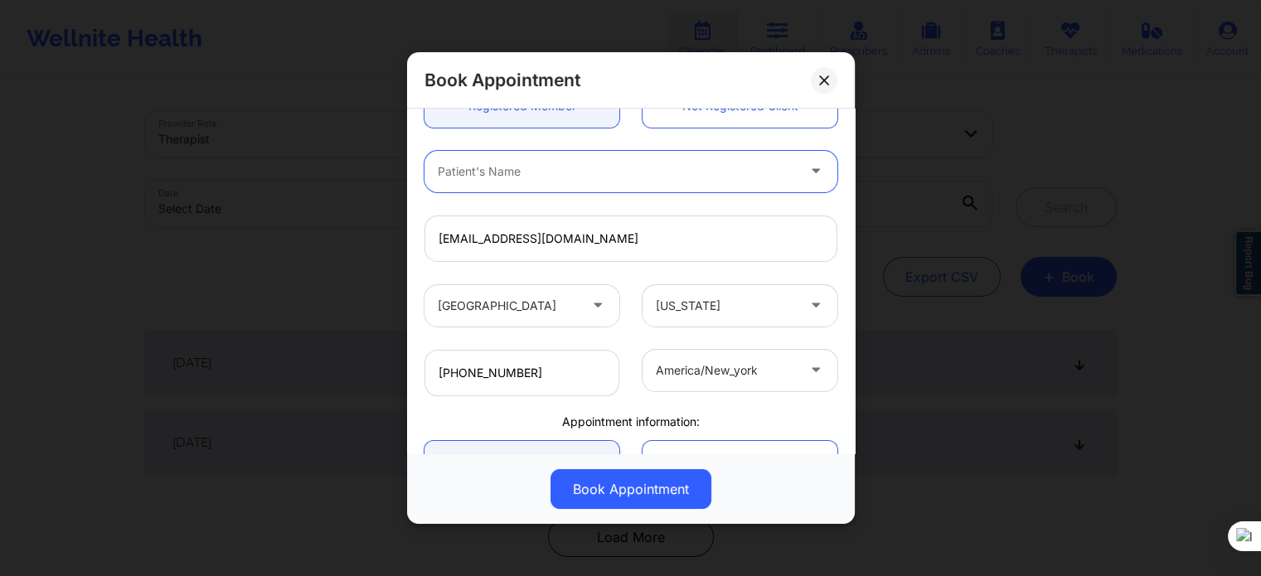
scroll to position [163, 0]
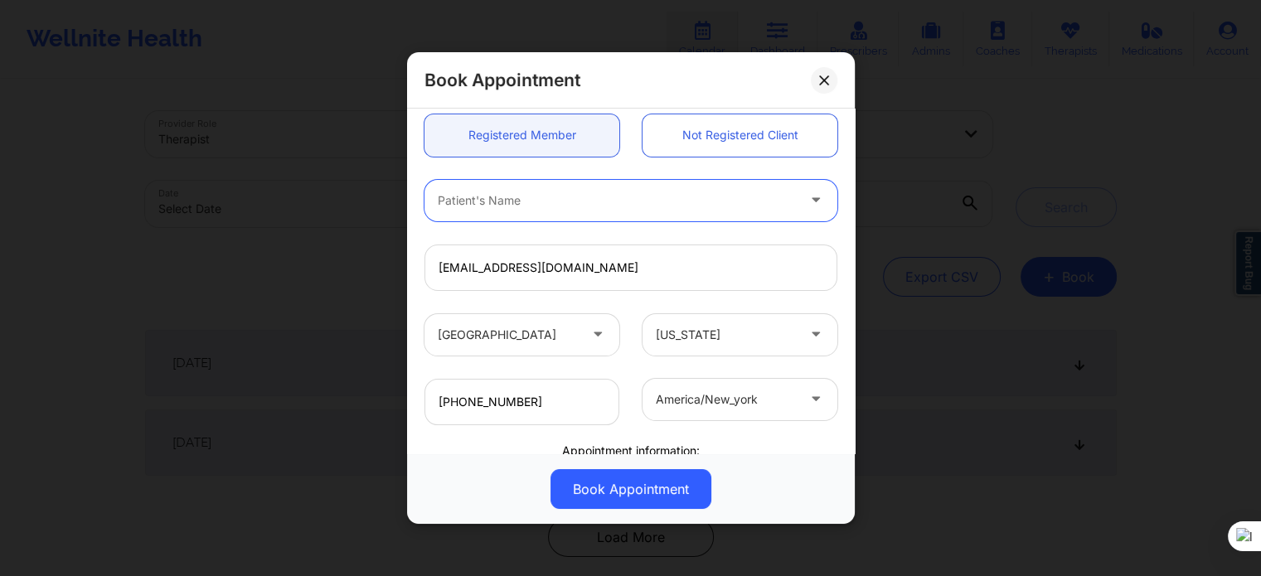
click at [839, 248] on div "vivianvalls1@gmail.com" at bounding box center [631, 268] width 436 height 46
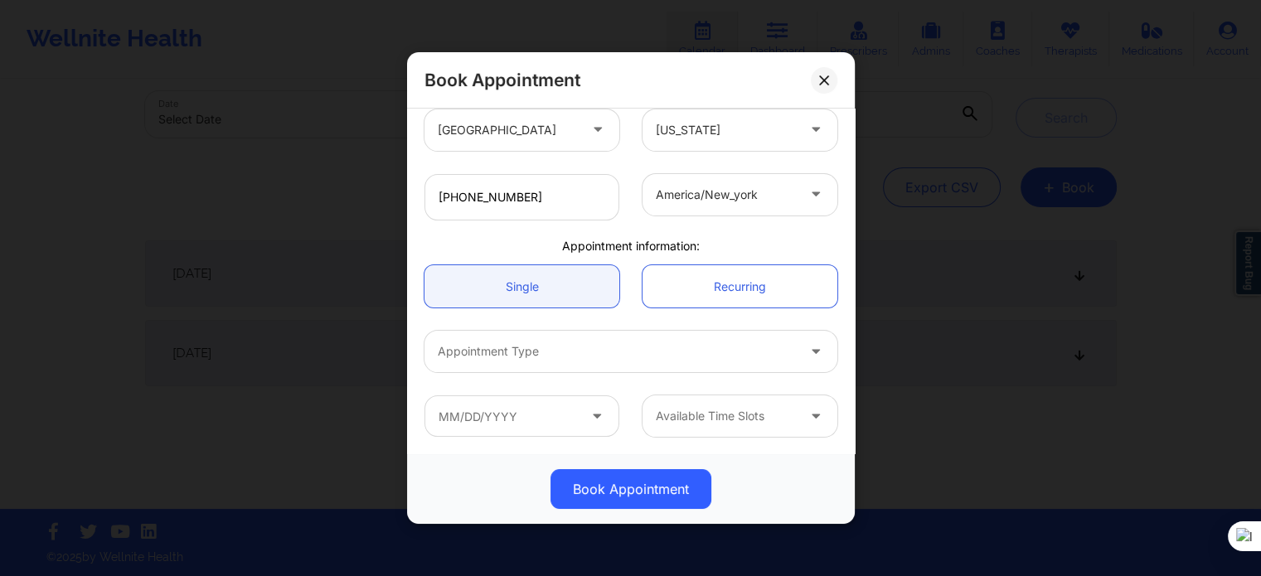
scroll to position [90, 0]
click at [734, 192] on div at bounding box center [726, 195] width 140 height 20
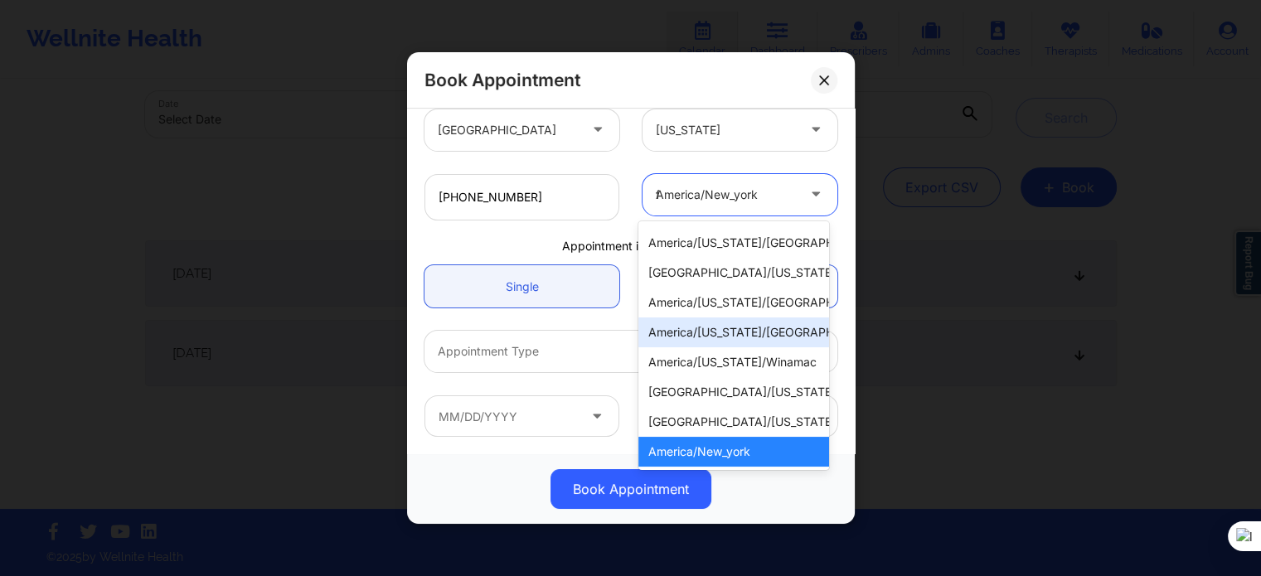
scroll to position [0, 0]
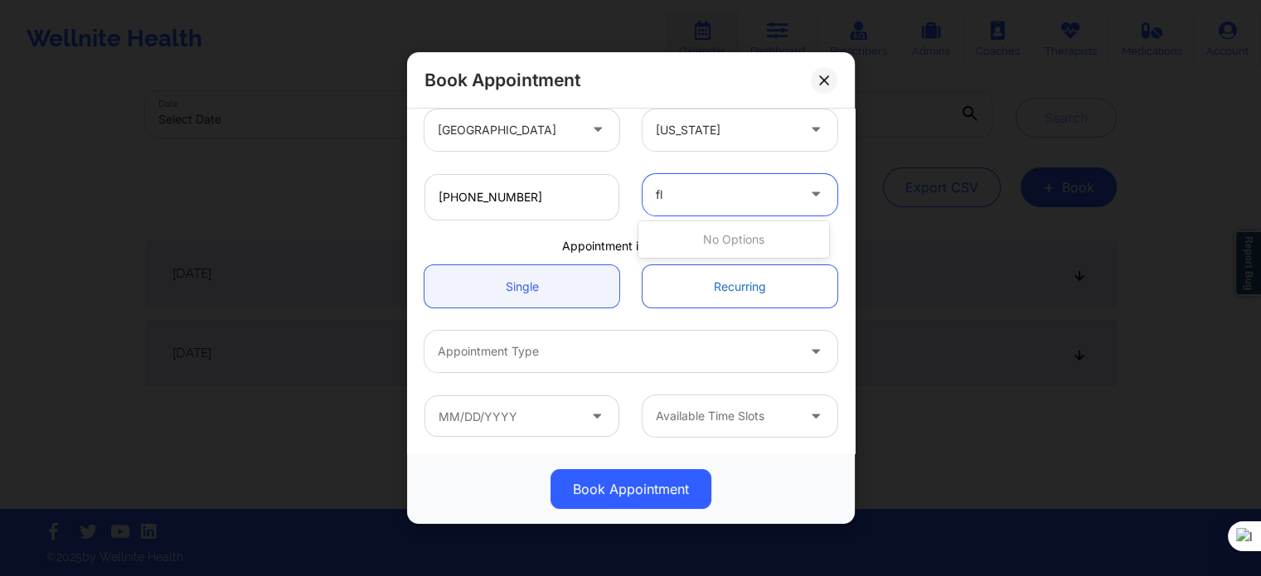
type input "f"
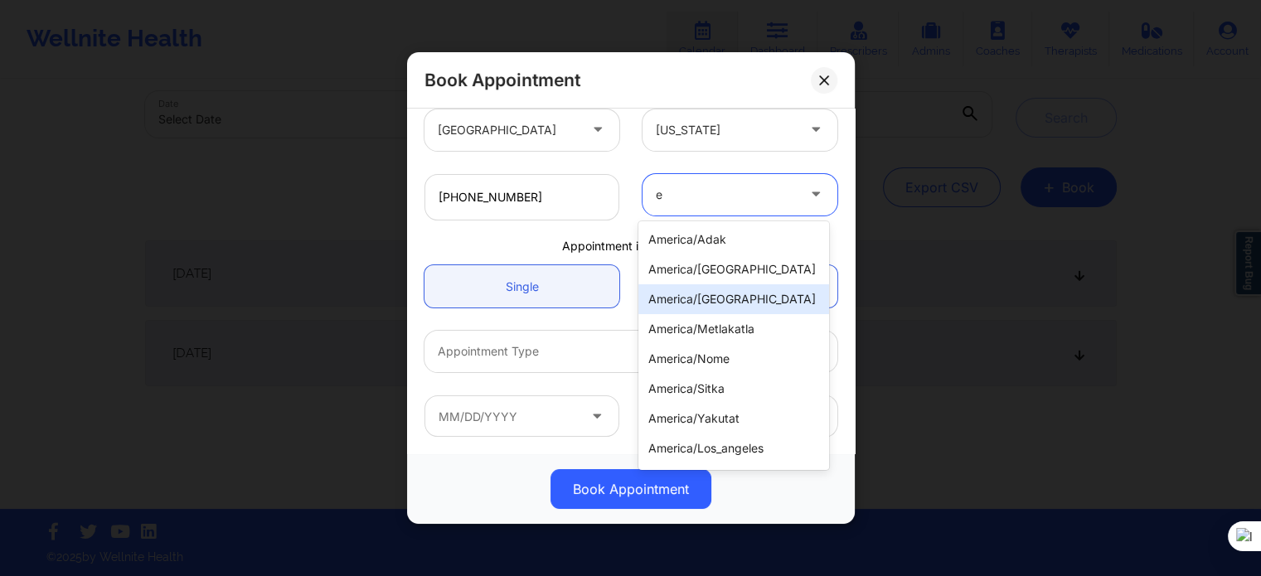
type input "es"
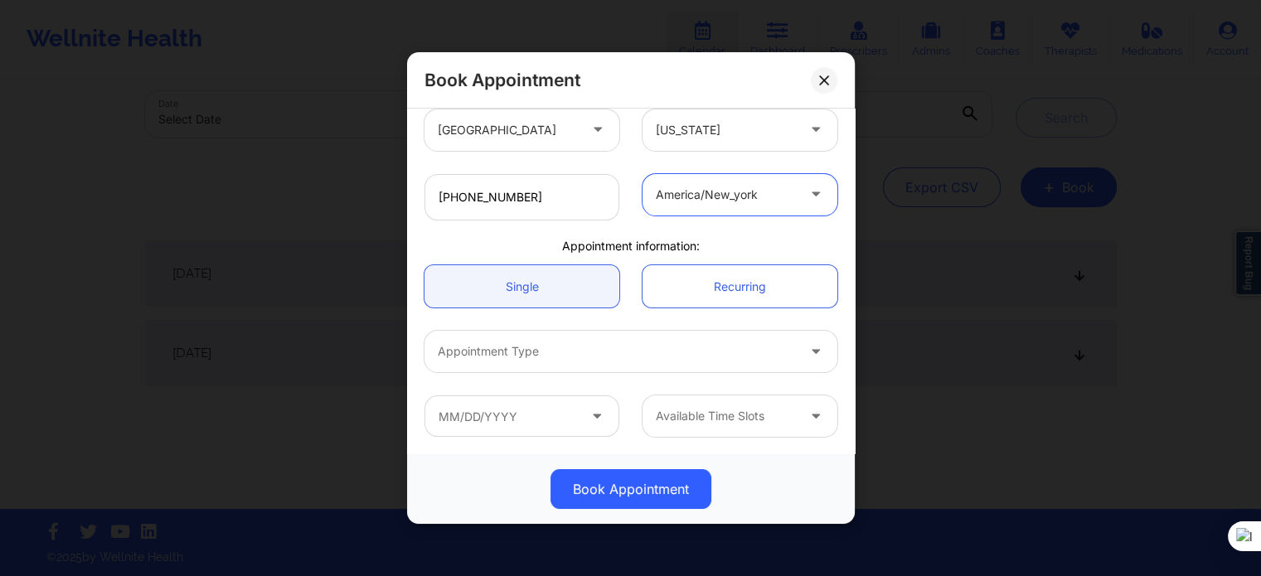
click at [699, 207] on div "america/new_york" at bounding box center [720, 194] width 155 height 41
click at [499, 289] on link "Single" at bounding box center [522, 286] width 195 height 42
click at [540, 351] on div at bounding box center [617, 352] width 358 height 20
click at [534, 364] on div "Appointment Type" at bounding box center [611, 351] width 373 height 41
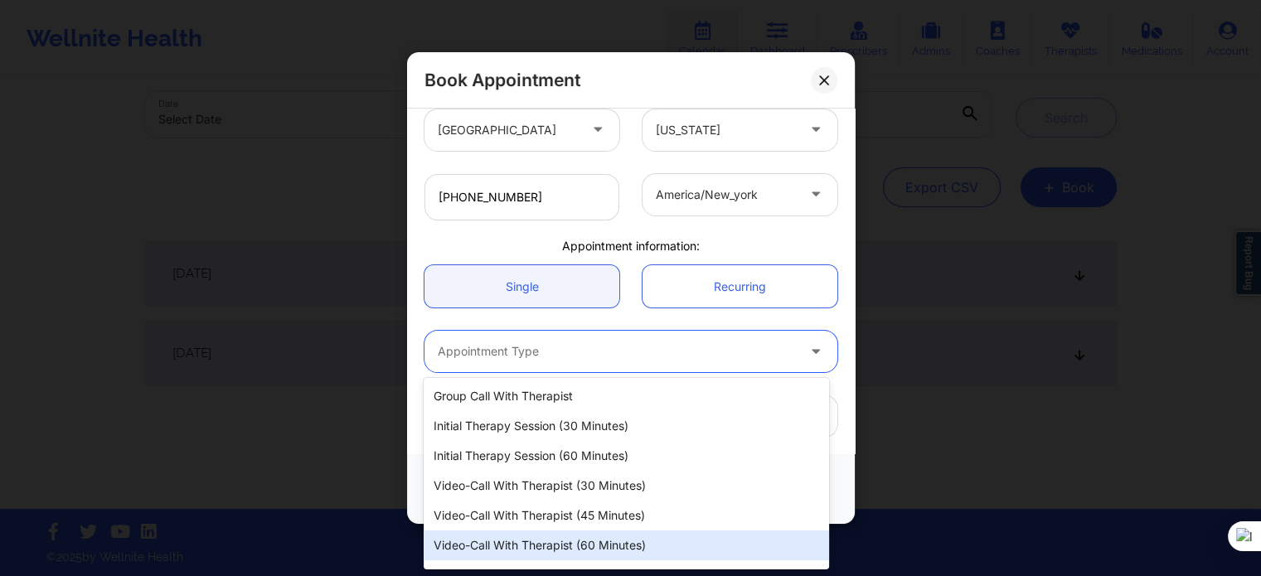
click at [581, 543] on div "Video-Call with Therapist (60 minutes)" at bounding box center [626, 546] width 405 height 30
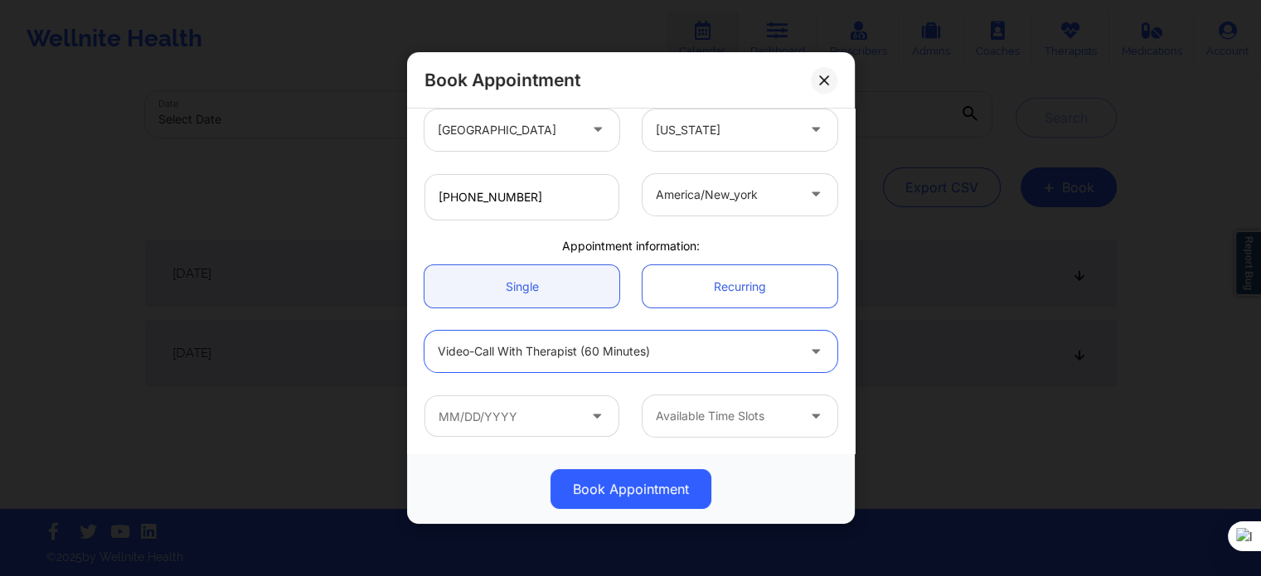
click at [589, 412] on icon at bounding box center [597, 413] width 17 height 14
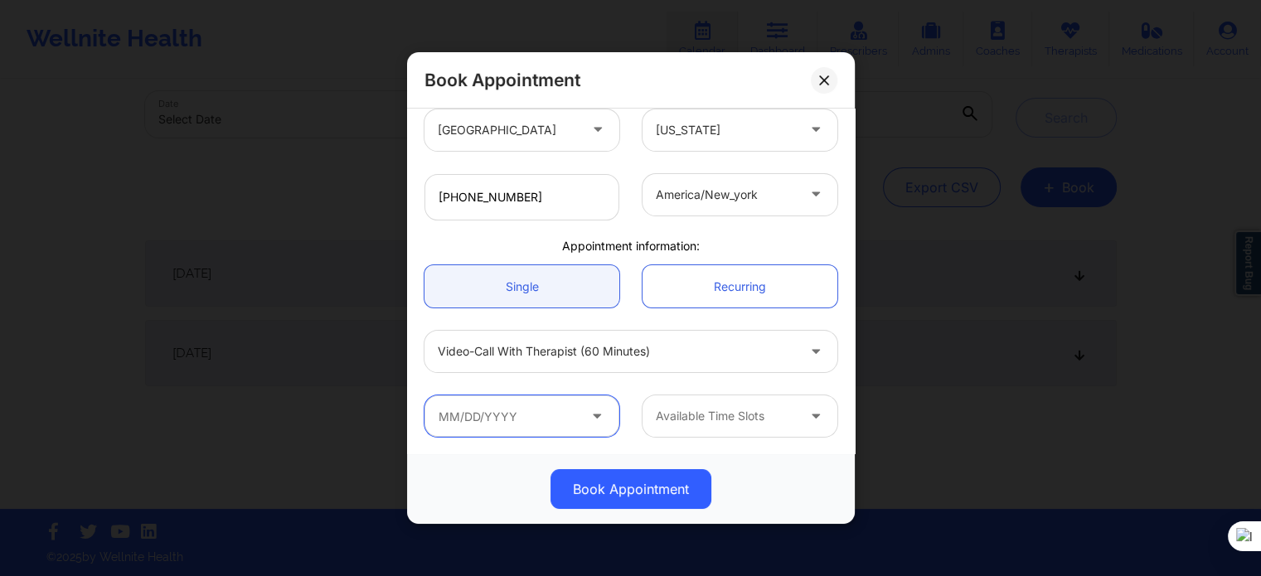
click at [577, 414] on input "text" at bounding box center [522, 416] width 195 height 41
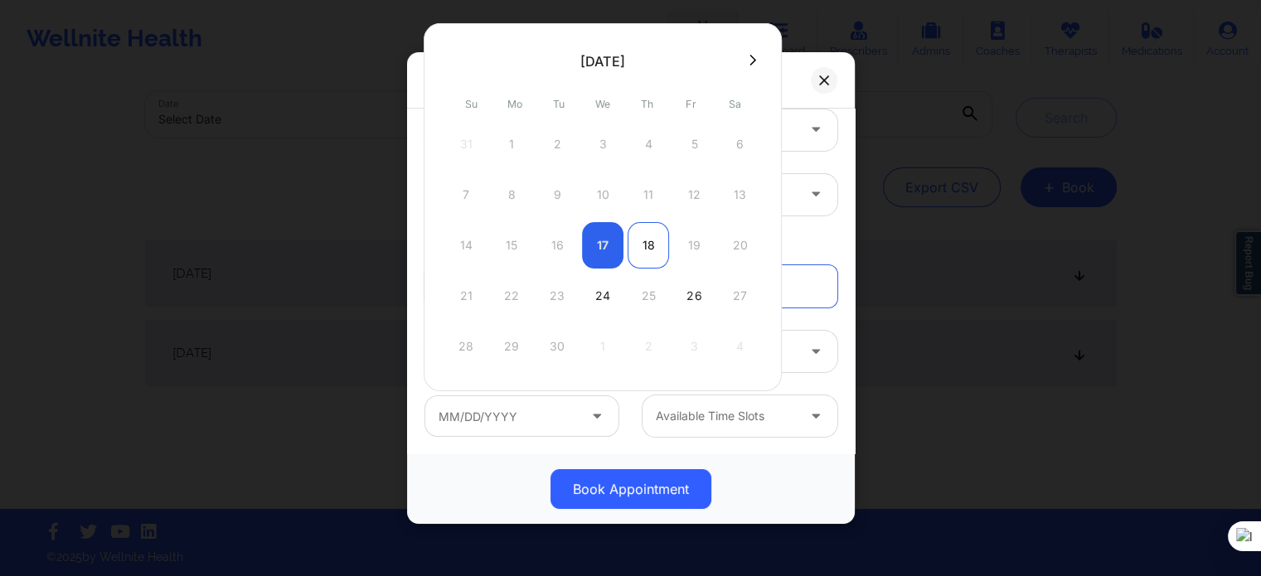
click at [639, 243] on div "18" at bounding box center [648, 245] width 41 height 46
type input "09/18/2025"
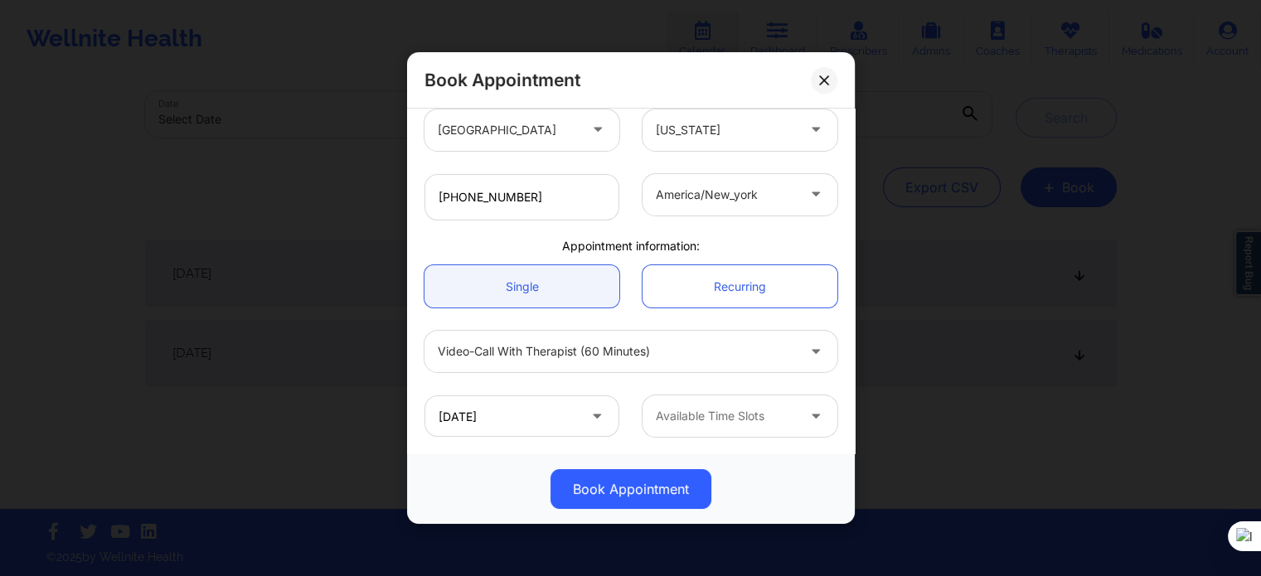
click at [755, 420] on div at bounding box center [726, 416] width 140 height 20
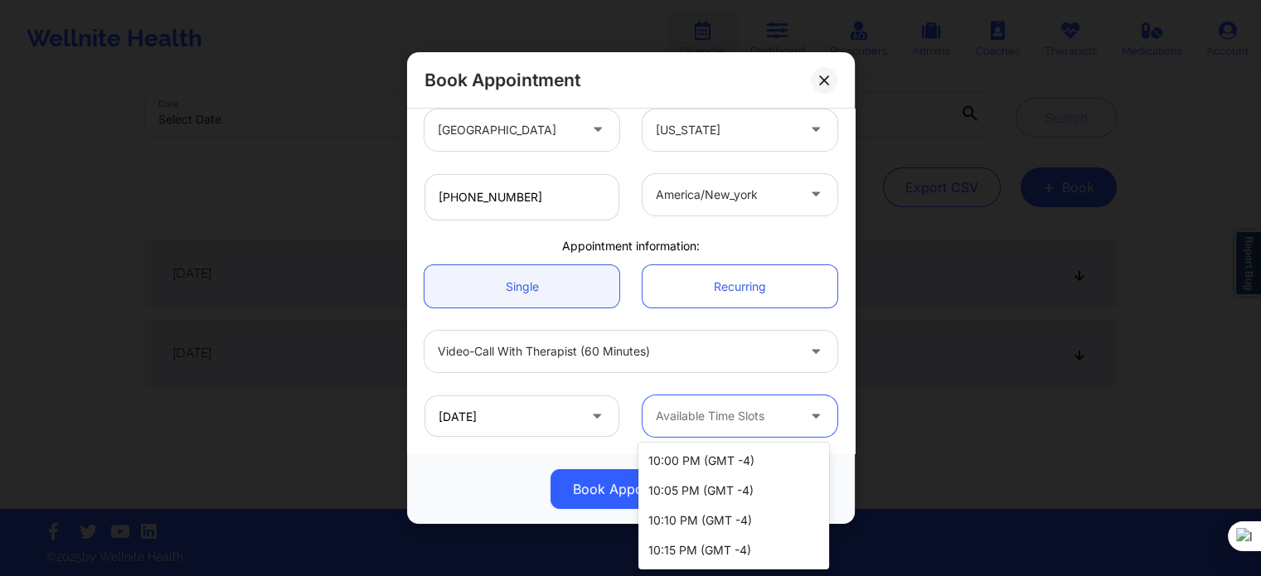
scroll to position [89, 0]
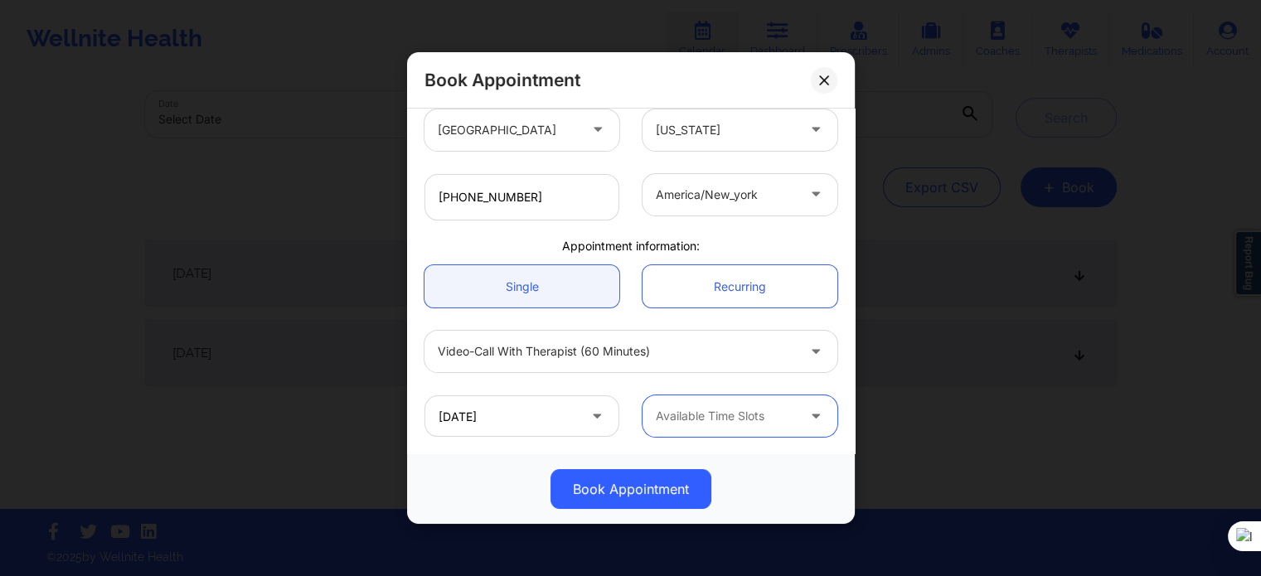
click at [706, 426] on div "Available Time Slots" at bounding box center [720, 416] width 155 height 41
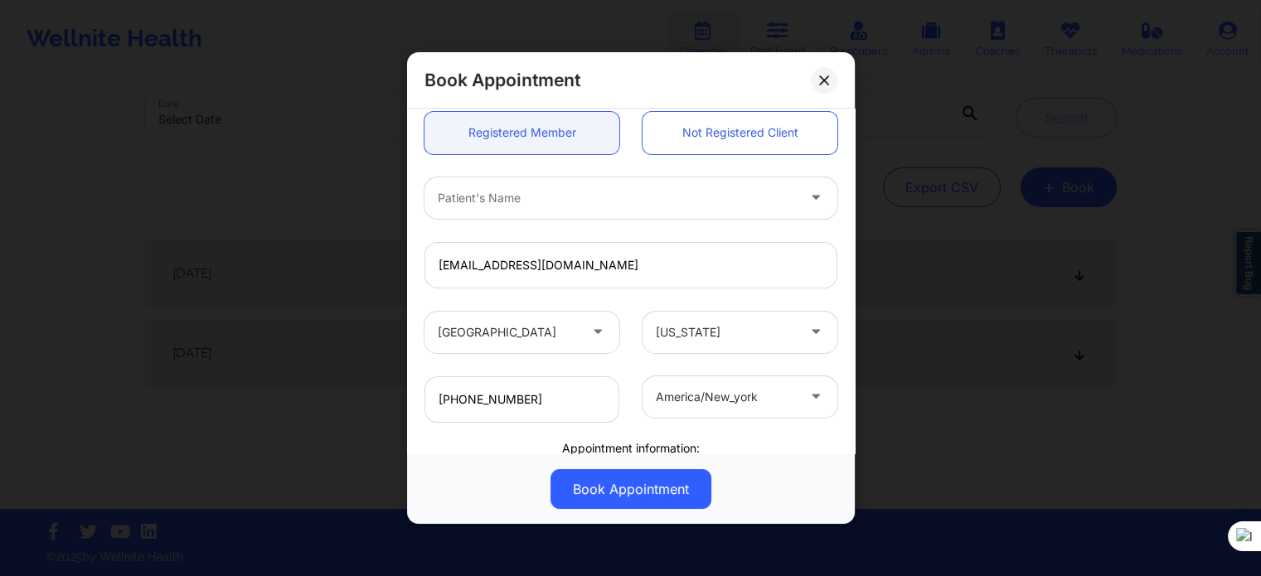
scroll to position [249, 0]
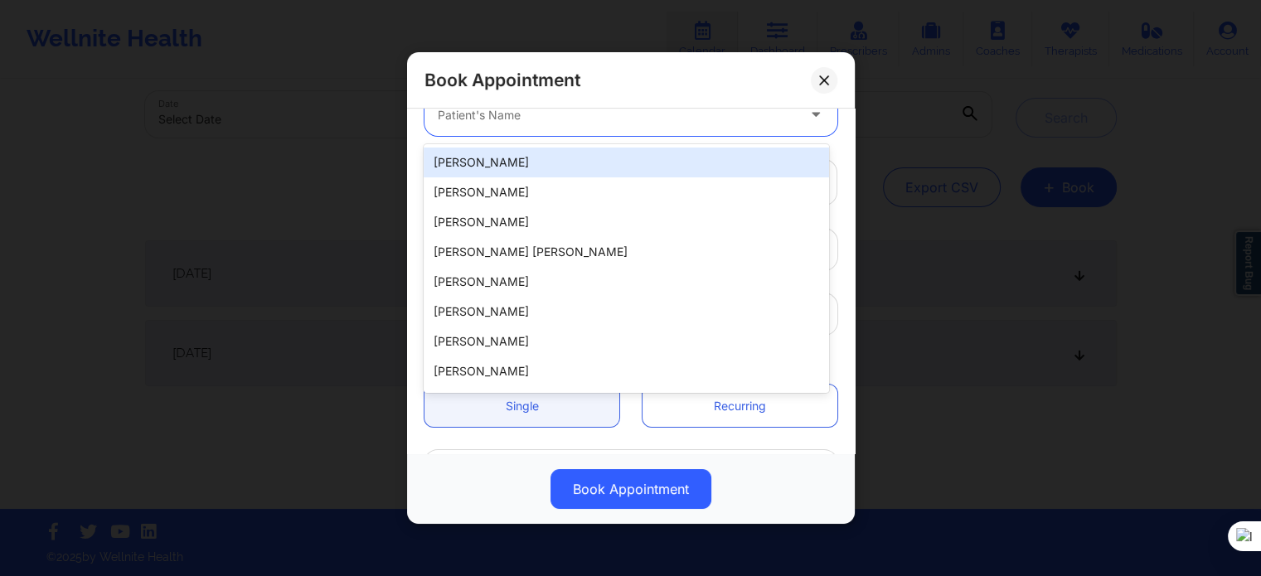
click at [514, 123] on div at bounding box center [617, 115] width 358 height 20
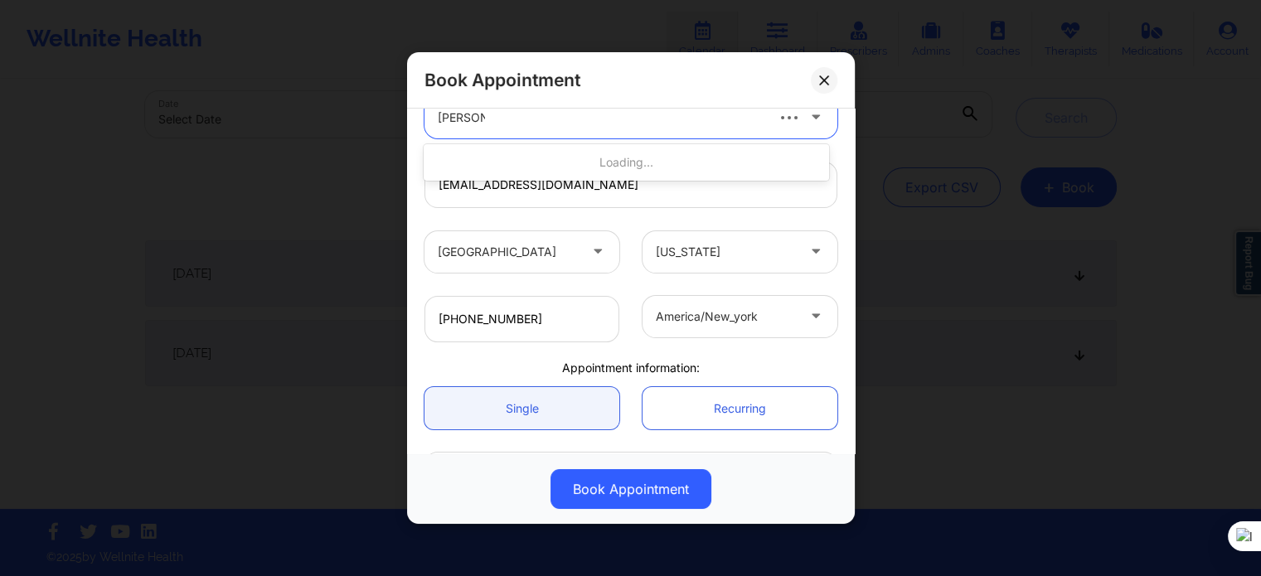
type input "VIVIAN V"
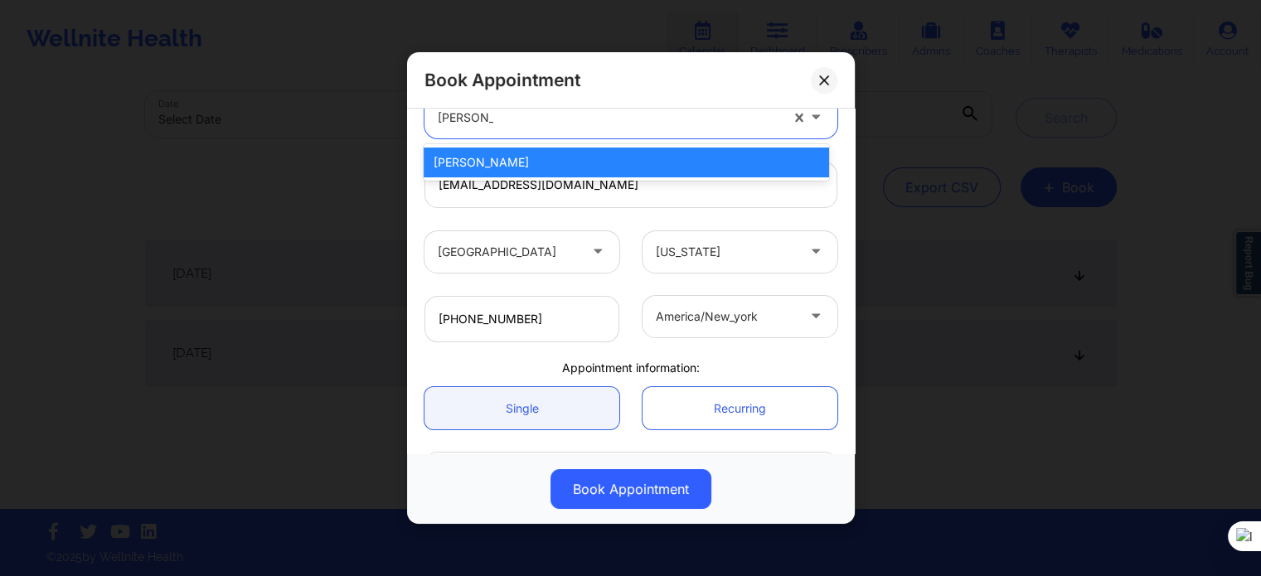
click at [513, 174] on div "Vivian Valls" at bounding box center [626, 163] width 405 height 30
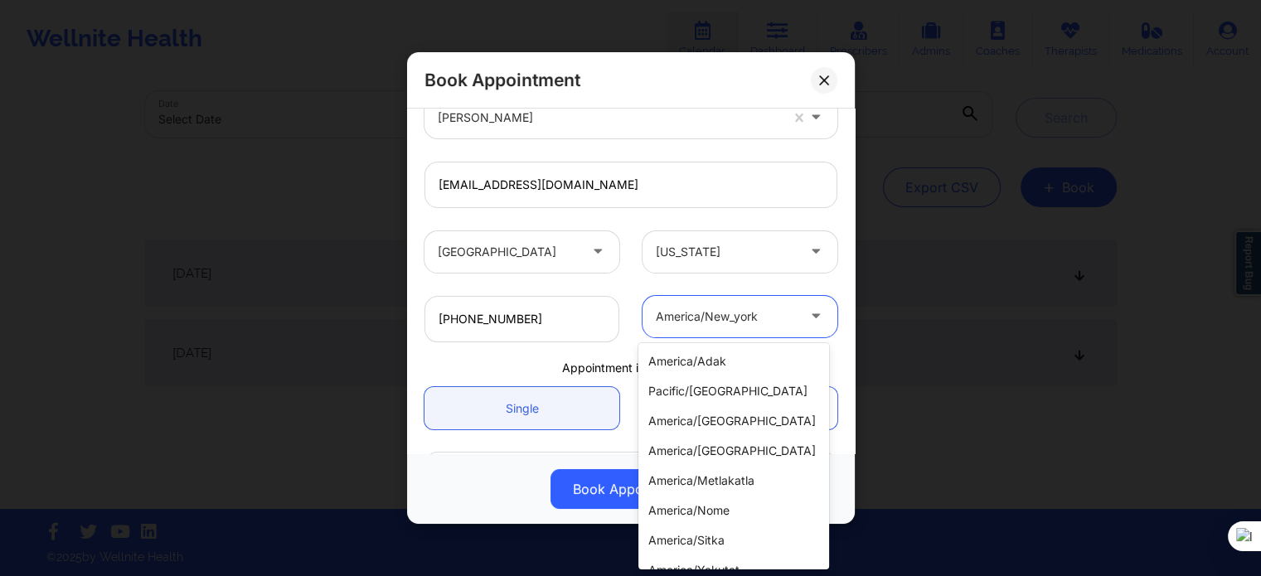
click at [730, 318] on div at bounding box center [726, 317] width 140 height 20
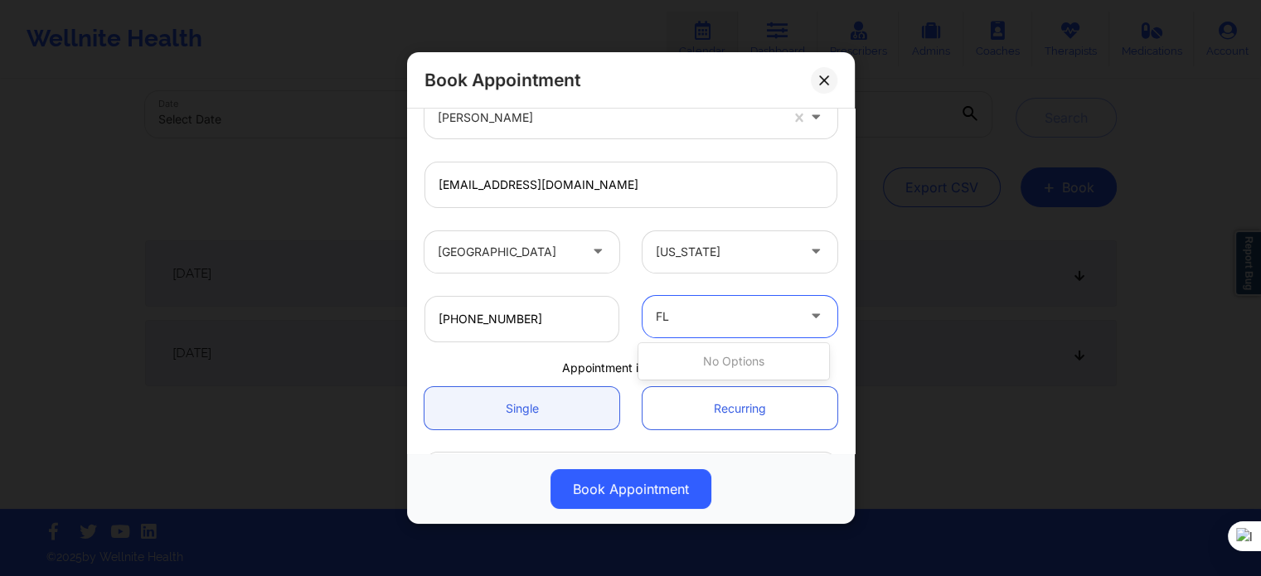
type input "F"
click at [500, 364] on div "Appointment information:" at bounding box center [631, 368] width 436 height 17
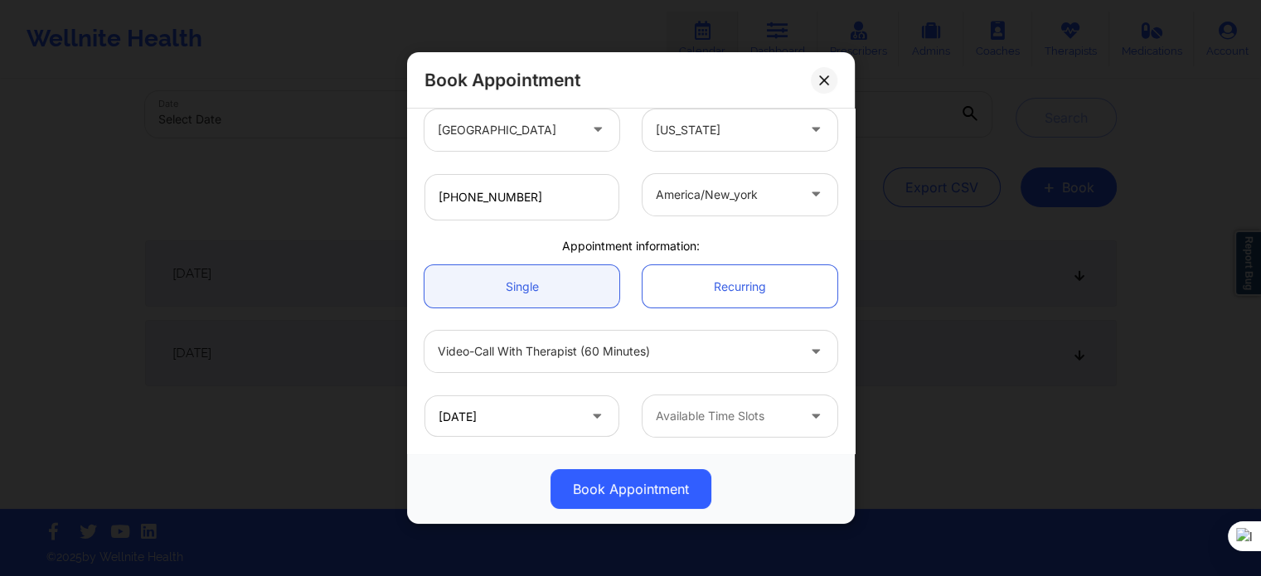
click at [713, 430] on div "Available Time Slots" at bounding box center [720, 416] width 155 height 41
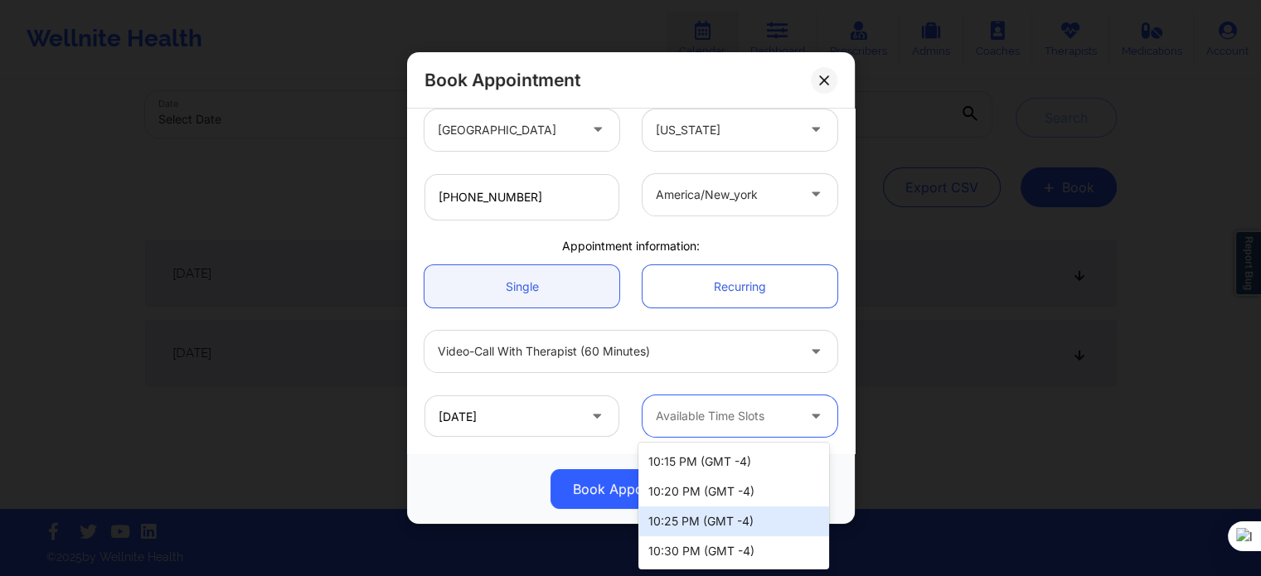
scroll to position [0, 0]
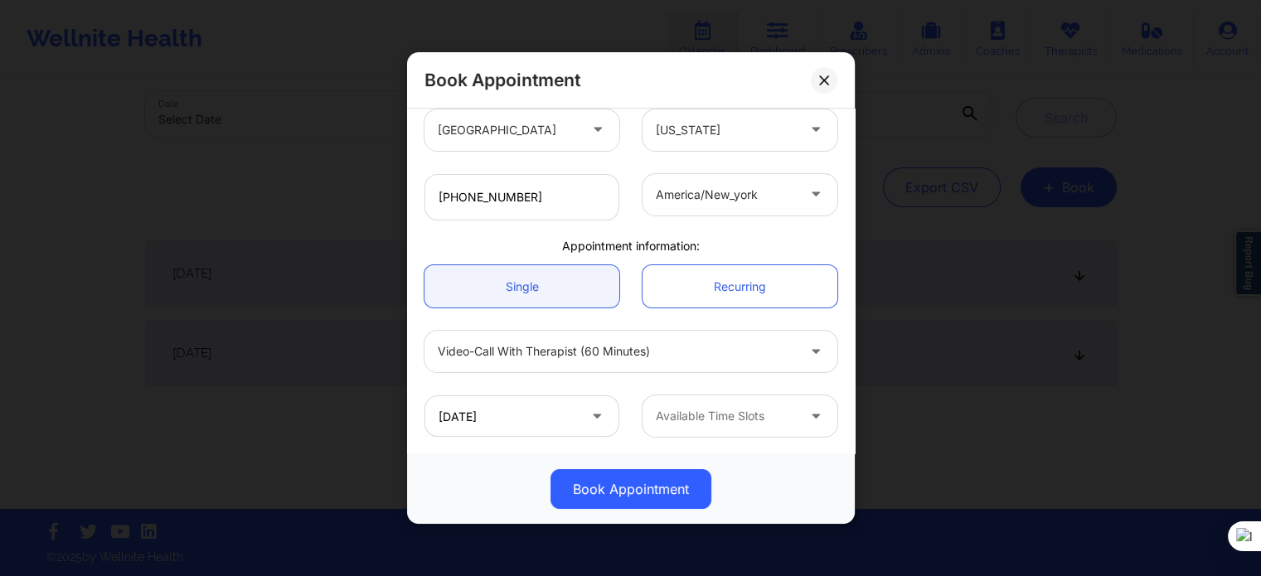
click at [478, 468] on div "Book Appointment" at bounding box center [631, 489] width 448 height 70
